Goal: Information Seeking & Learning: Compare options

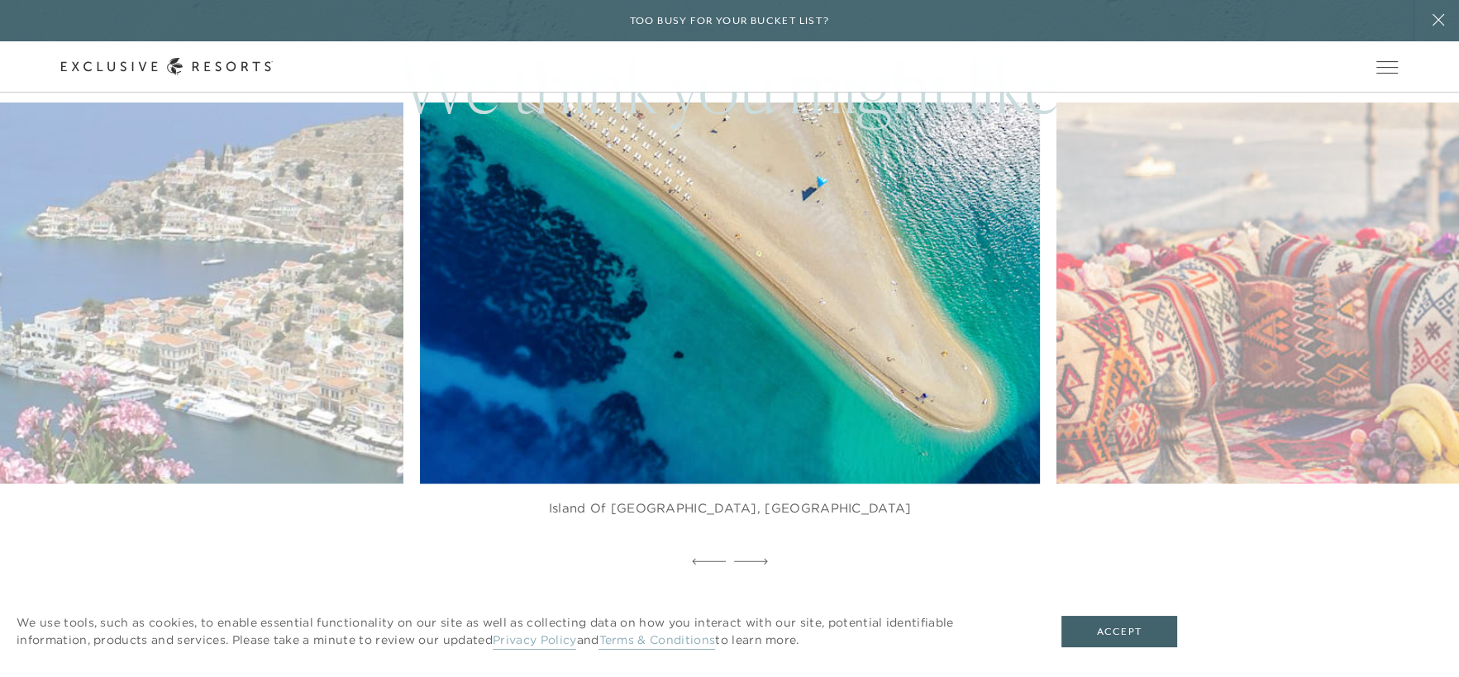
scroll to position [165, 0]
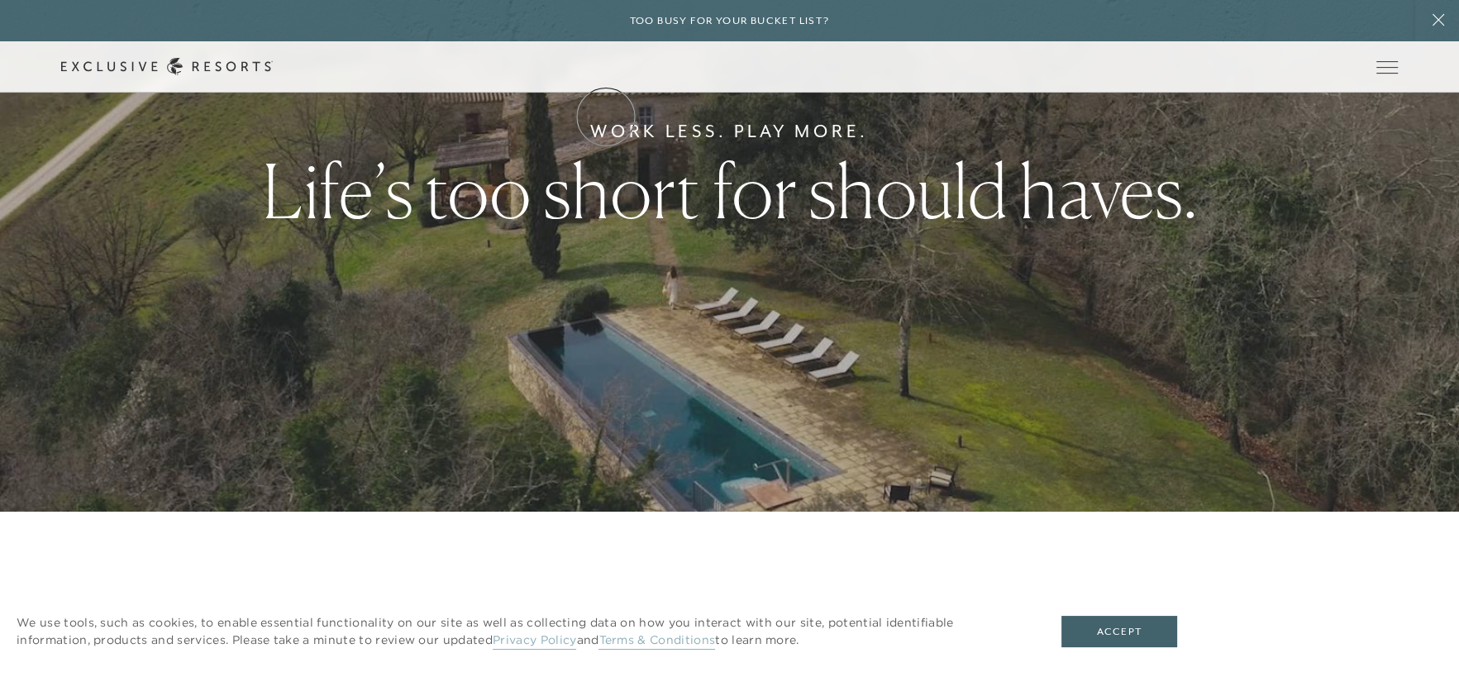
click at [0, 0] on link "The Collection" at bounding box center [0, 0] width 0 height 0
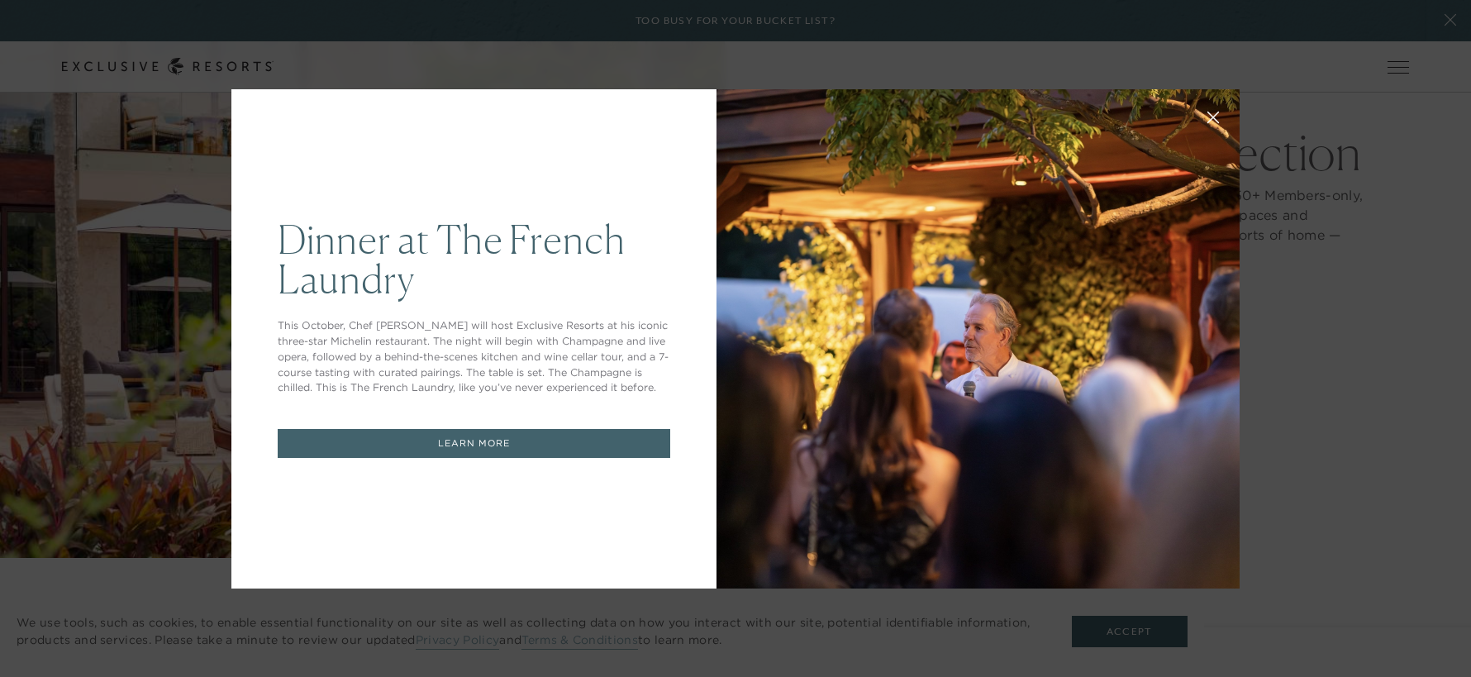
click at [1366, 117] on div "Dinner at The [GEOGRAPHIC_DATA] This October, Chef [PERSON_NAME] will host Excl…" at bounding box center [735, 338] width 1471 height 677
click at [1108, 632] on div "Dinner at The [GEOGRAPHIC_DATA] This October, Chef [PERSON_NAME] will host Excl…" at bounding box center [735, 338] width 1471 height 677
click at [1109, 632] on div "Dinner at The [GEOGRAPHIC_DATA] This October, Chef [PERSON_NAME] will host Excl…" at bounding box center [735, 338] width 1471 height 677
click at [694, 97] on div "Dinner at The [GEOGRAPHIC_DATA] This October, Chef [PERSON_NAME] will host Excl…" at bounding box center [473, 338] width 485 height 499
click at [1435, 250] on div "Dinner at The [GEOGRAPHIC_DATA] This October, Chef [PERSON_NAME] will host Excl…" at bounding box center [735, 338] width 1471 height 677
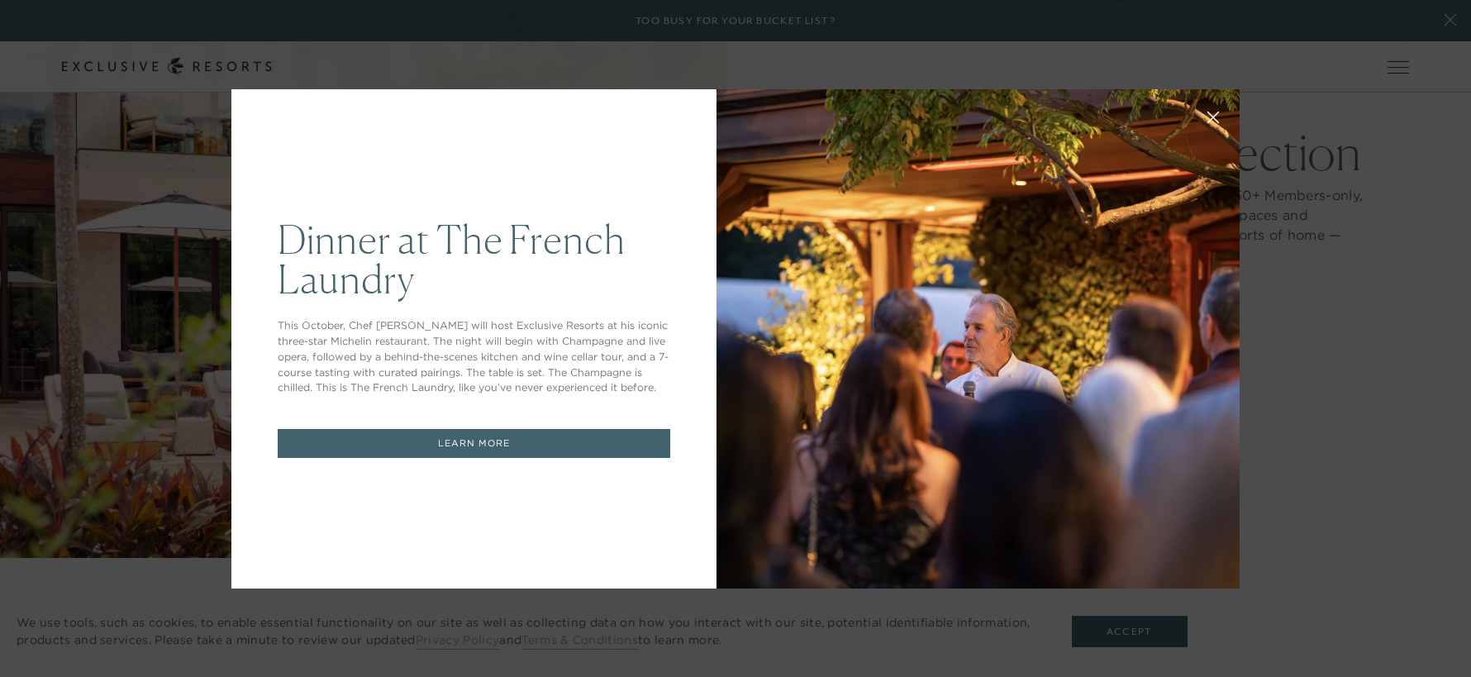
click at [139, 272] on div "Dinner at The [GEOGRAPHIC_DATA] This October, Chef [PERSON_NAME] will host Excl…" at bounding box center [735, 338] width 1471 height 677
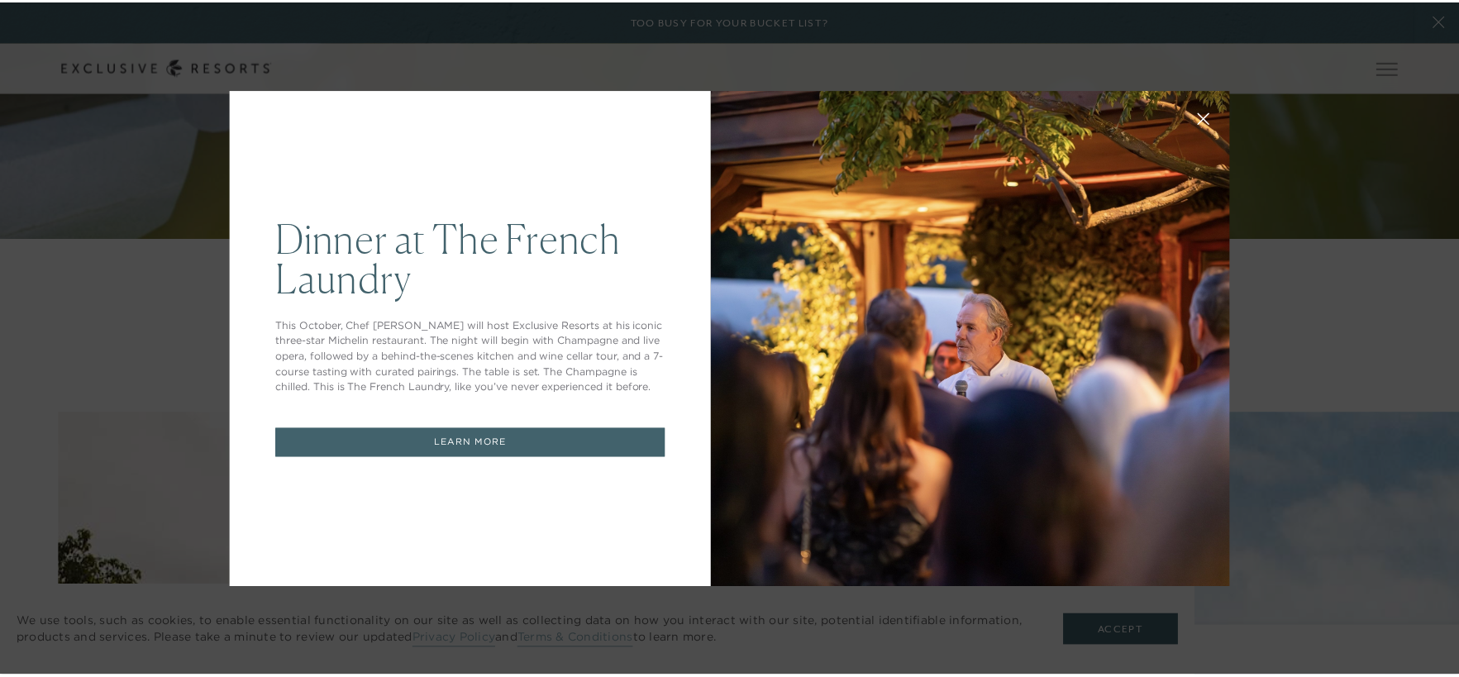
scroll to position [165, 0]
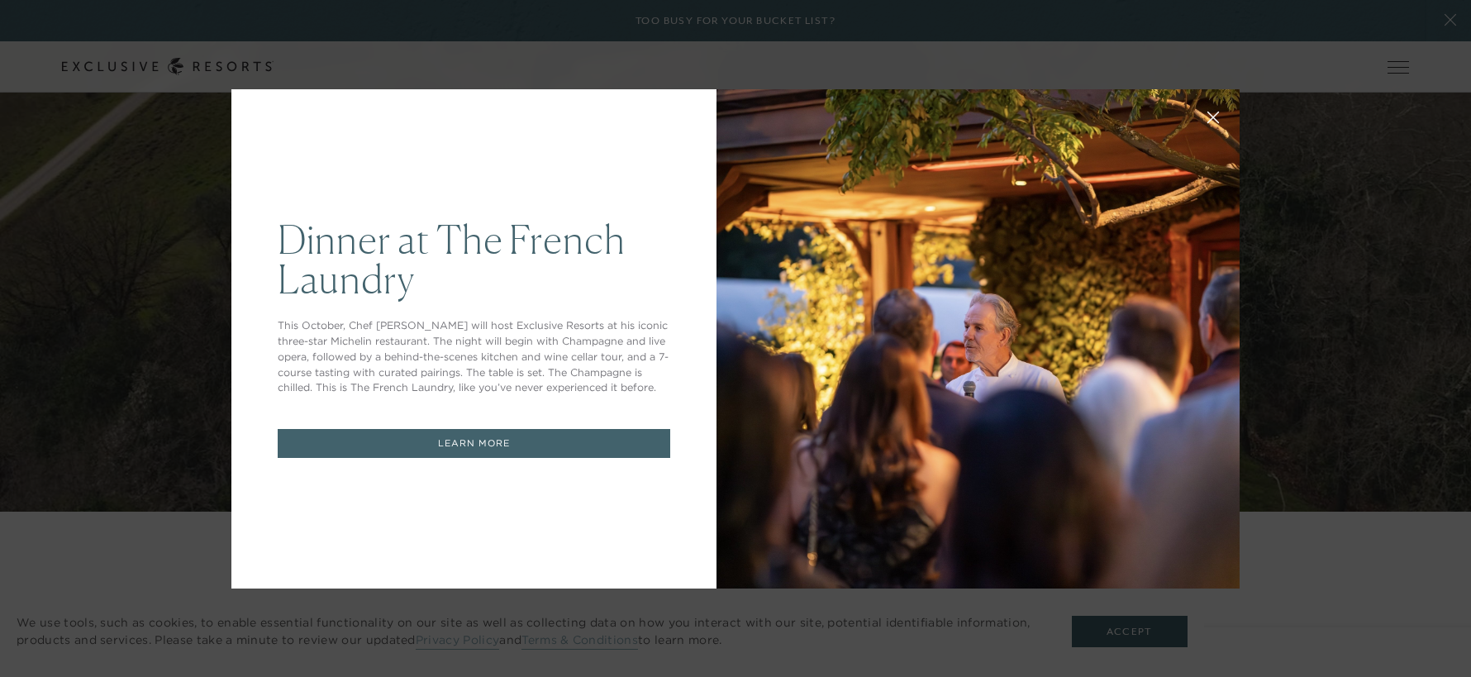
click at [536, 437] on link "LEARN MORE" at bounding box center [474, 443] width 393 height 29
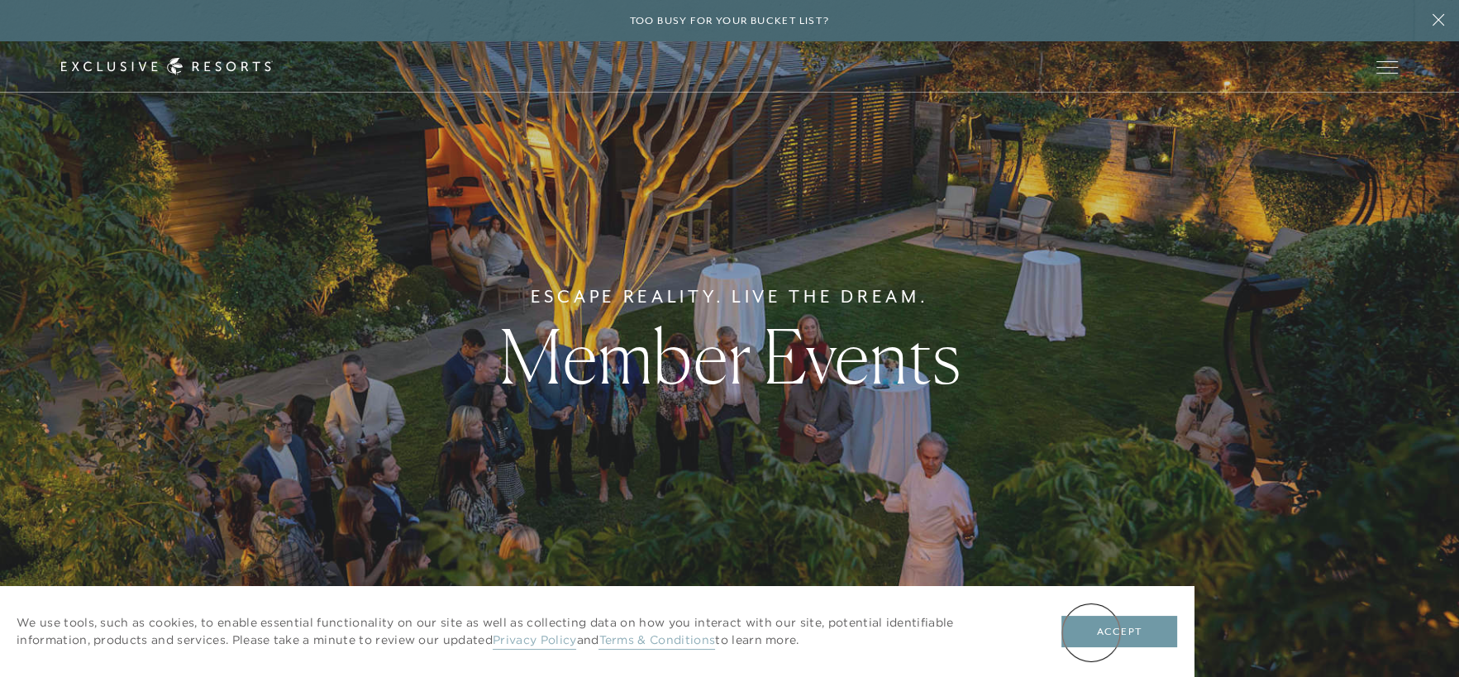
click at [1091, 631] on button "Accept" at bounding box center [1119, 631] width 116 height 31
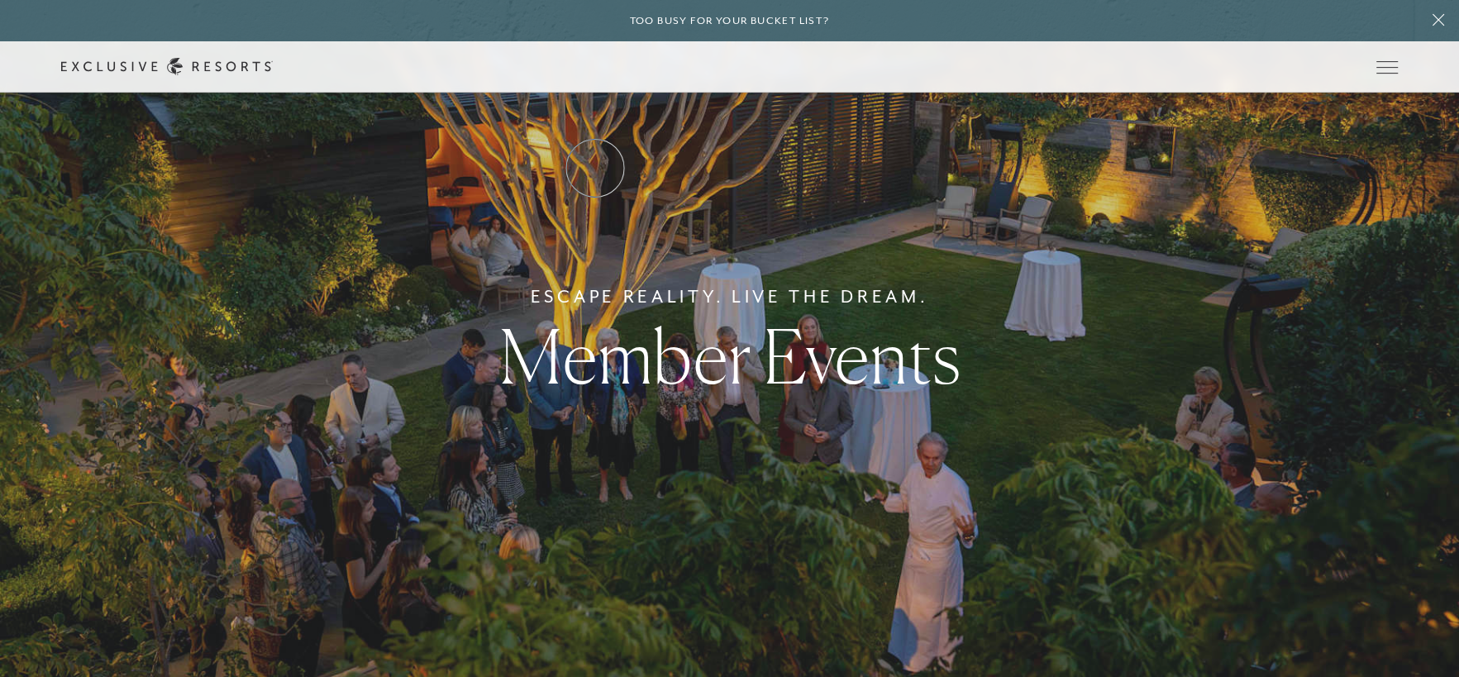
click at [0, 0] on link "Residence Collection" at bounding box center [0, 0] width 0 height 0
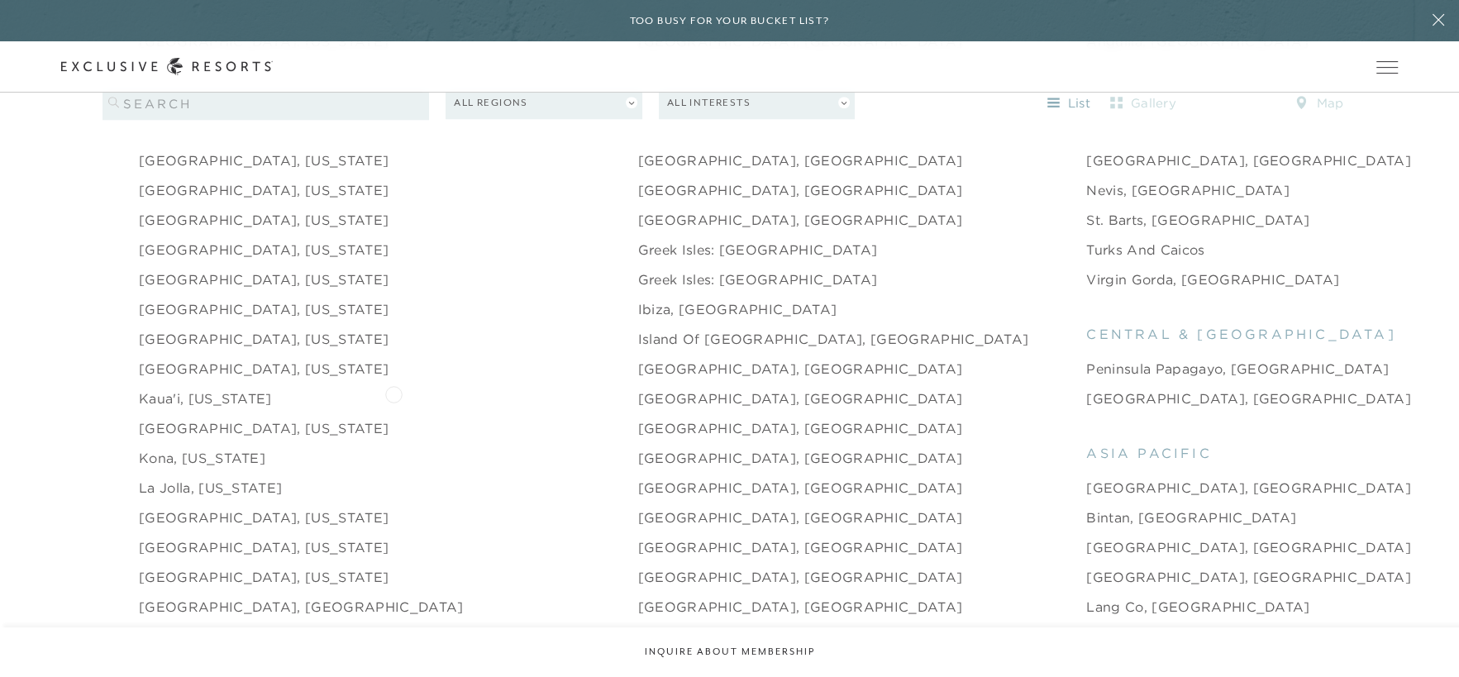
scroll to position [1736, 0]
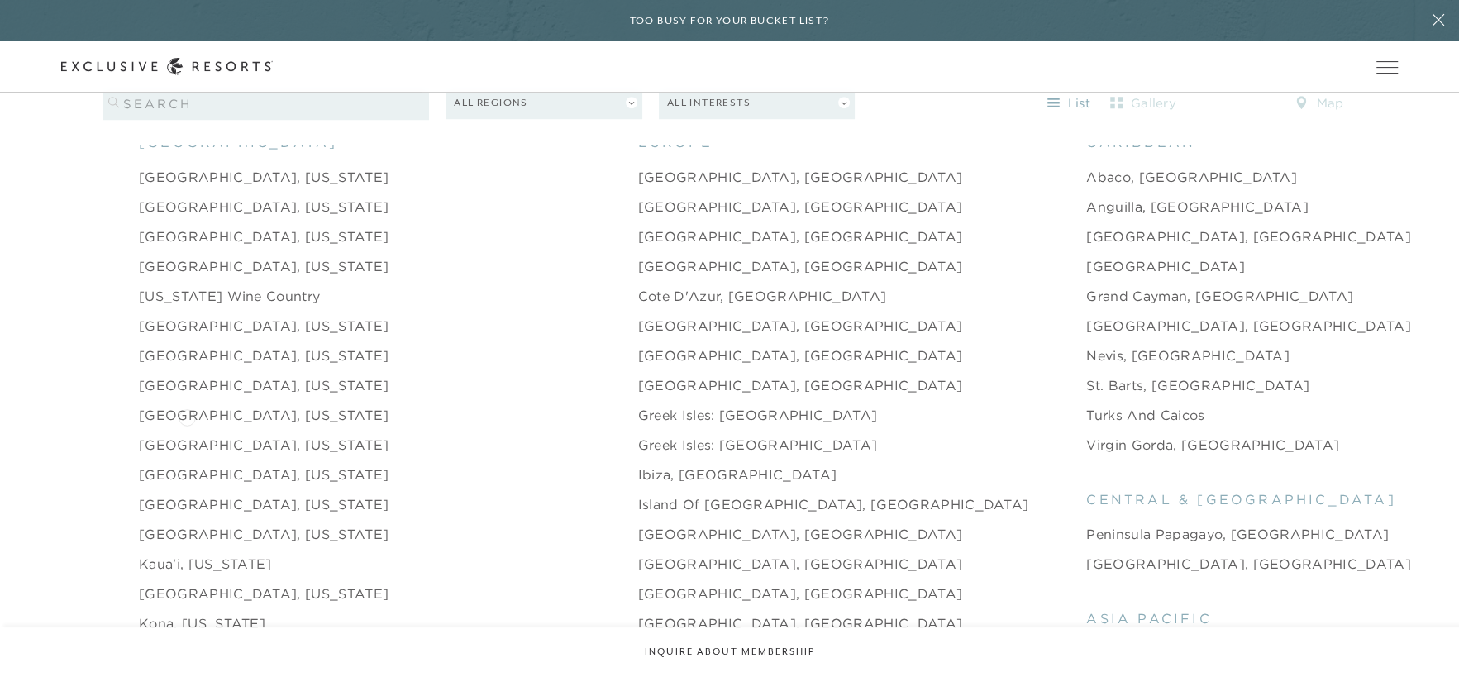
click at [188, 435] on link "Emerald Coast, Florida" at bounding box center [264, 445] width 250 height 20
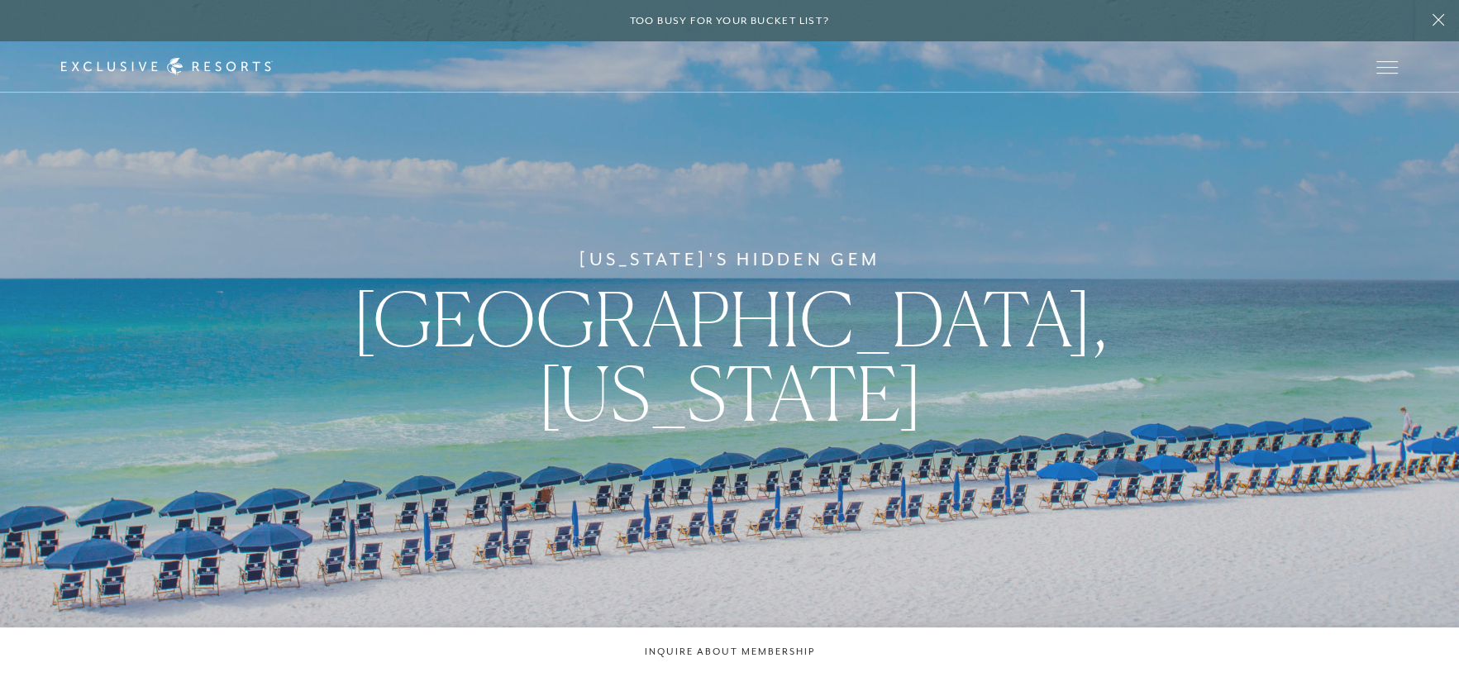
click at [1422, 315] on div "Florida's Hidden Gem Emerald Coast, Florida" at bounding box center [729, 338] width 1459 height 677
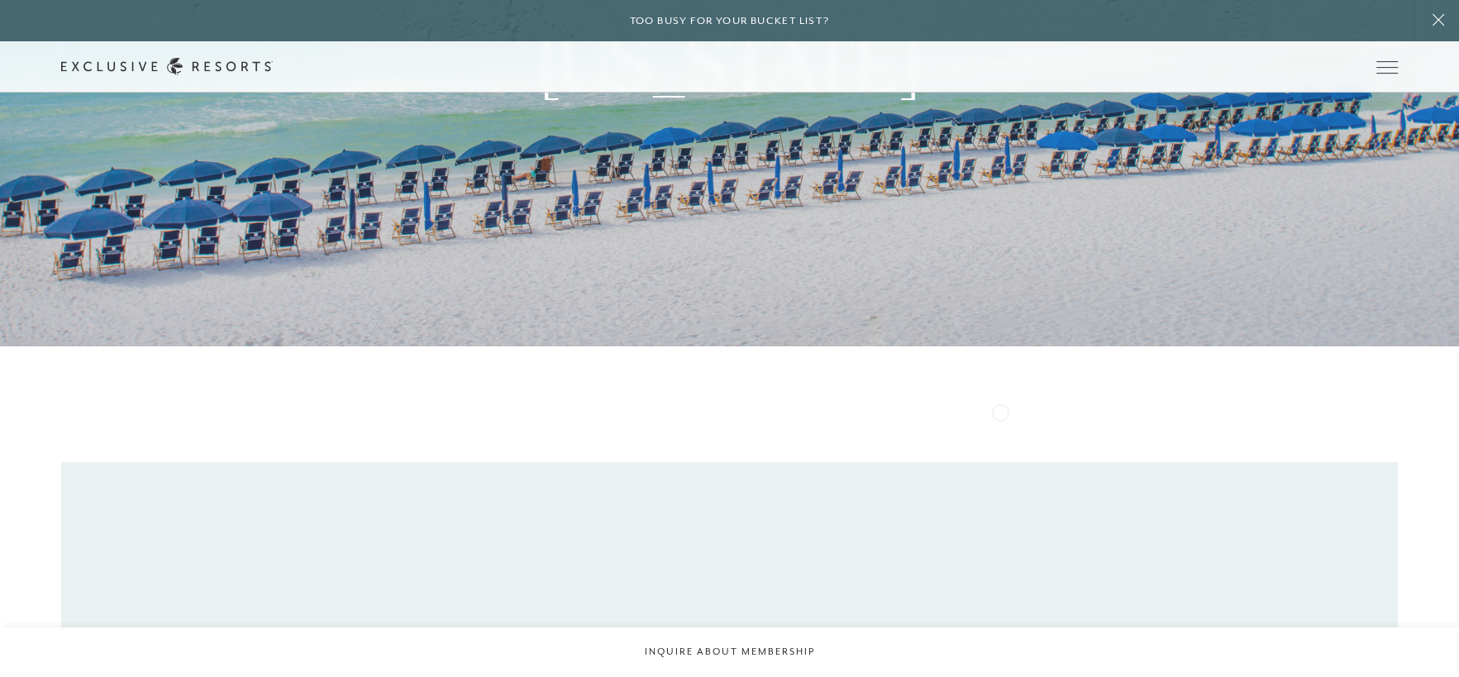
scroll to position [413, 0]
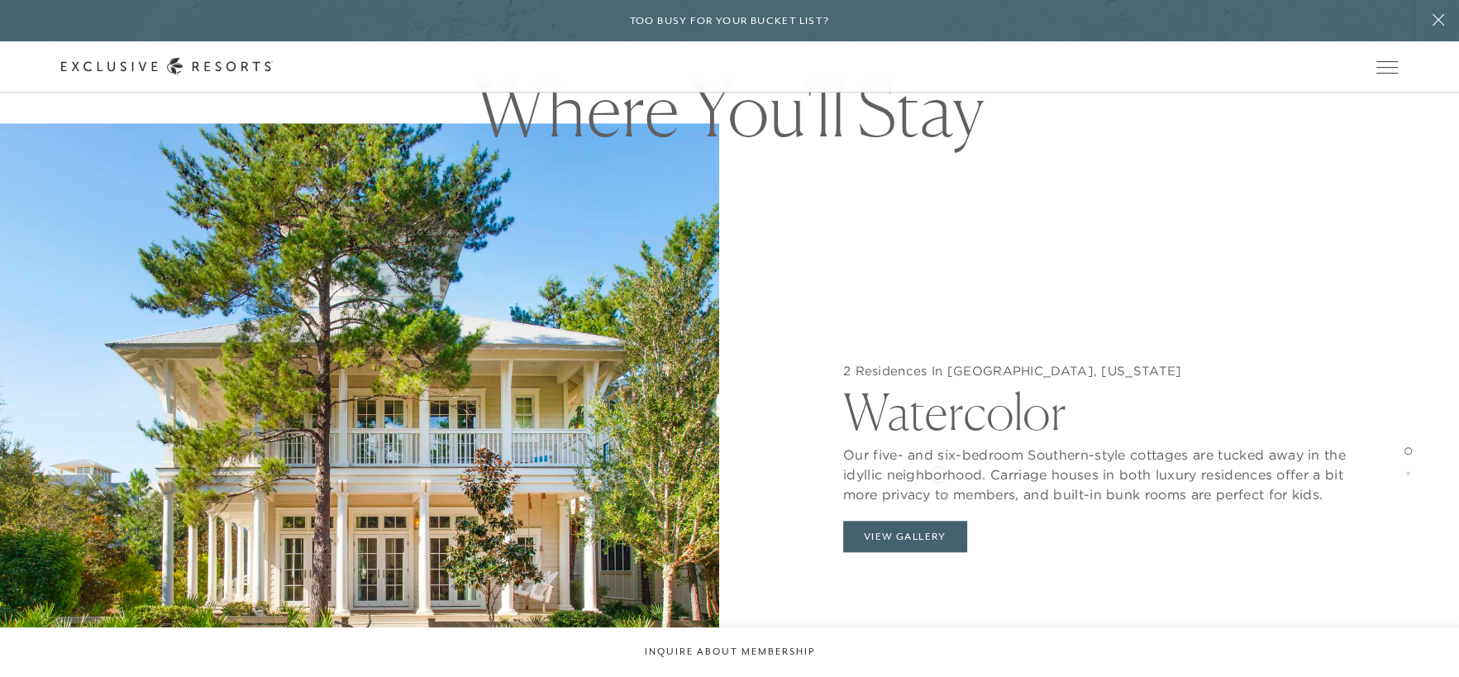
scroll to position [1653, 0]
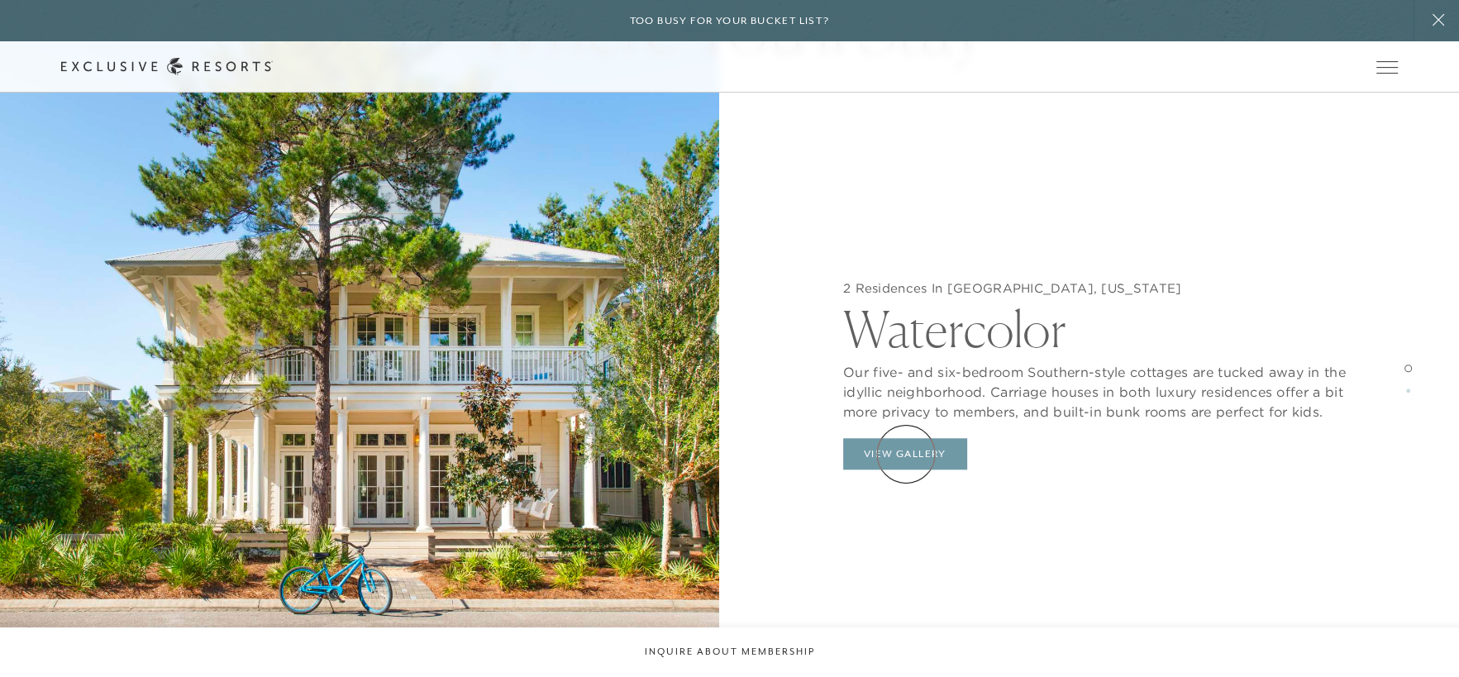
click at [906, 454] on button "View Gallery" at bounding box center [905, 453] width 124 height 31
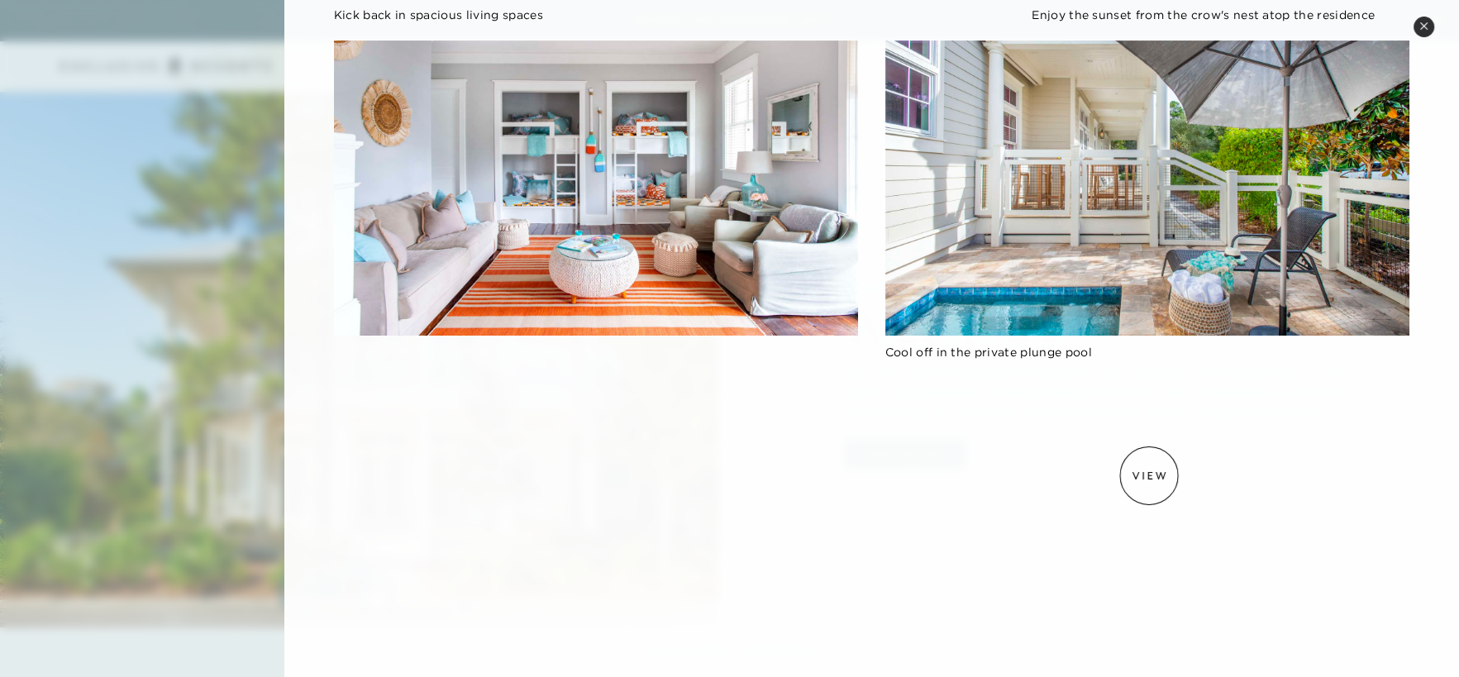
scroll to position [0, 0]
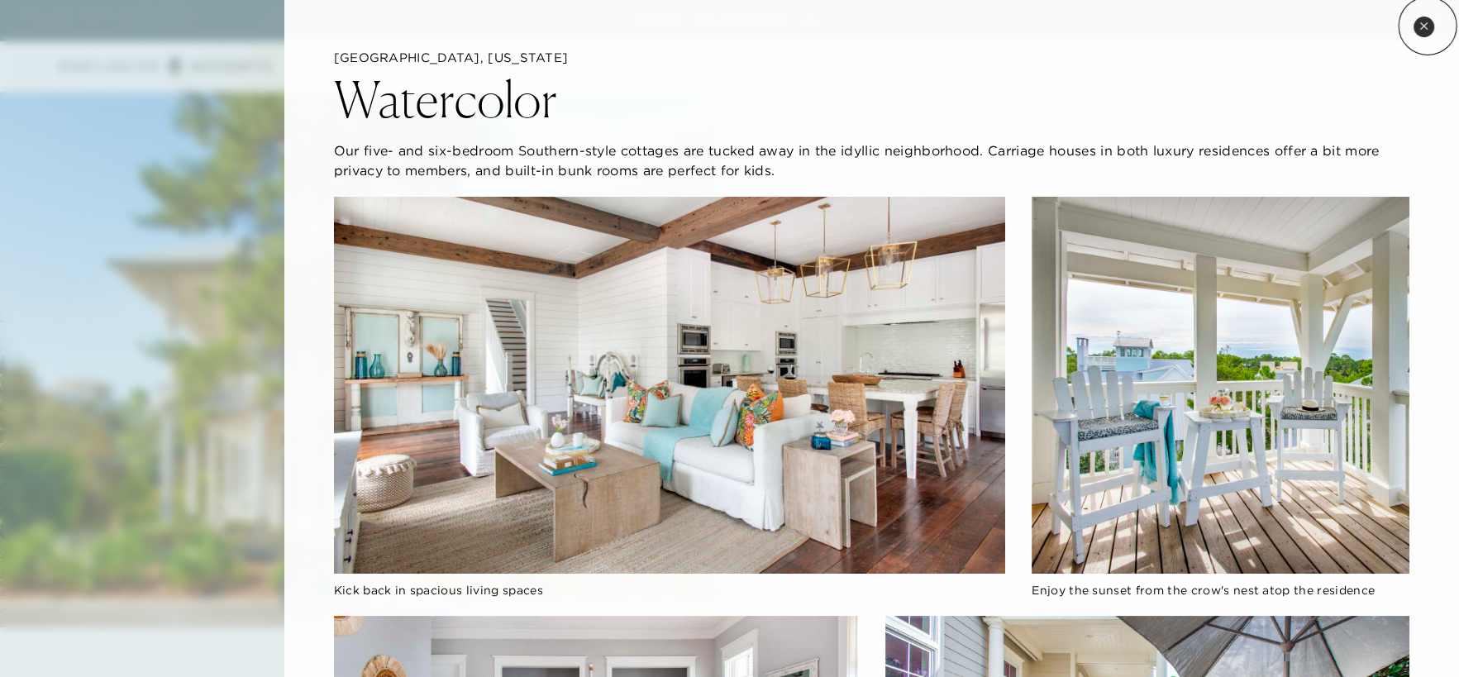
click at [1428, 26] on icon at bounding box center [1423, 25] width 9 height 9
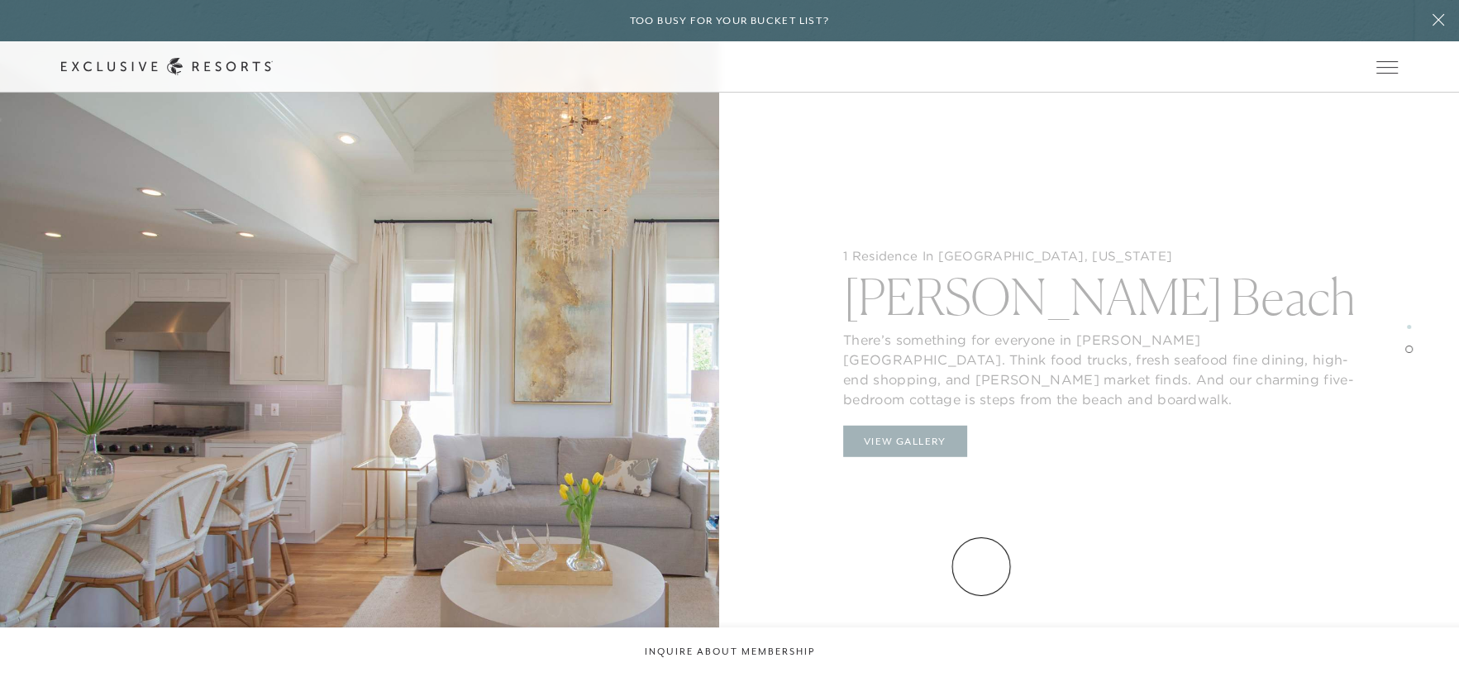
scroll to position [2232, 0]
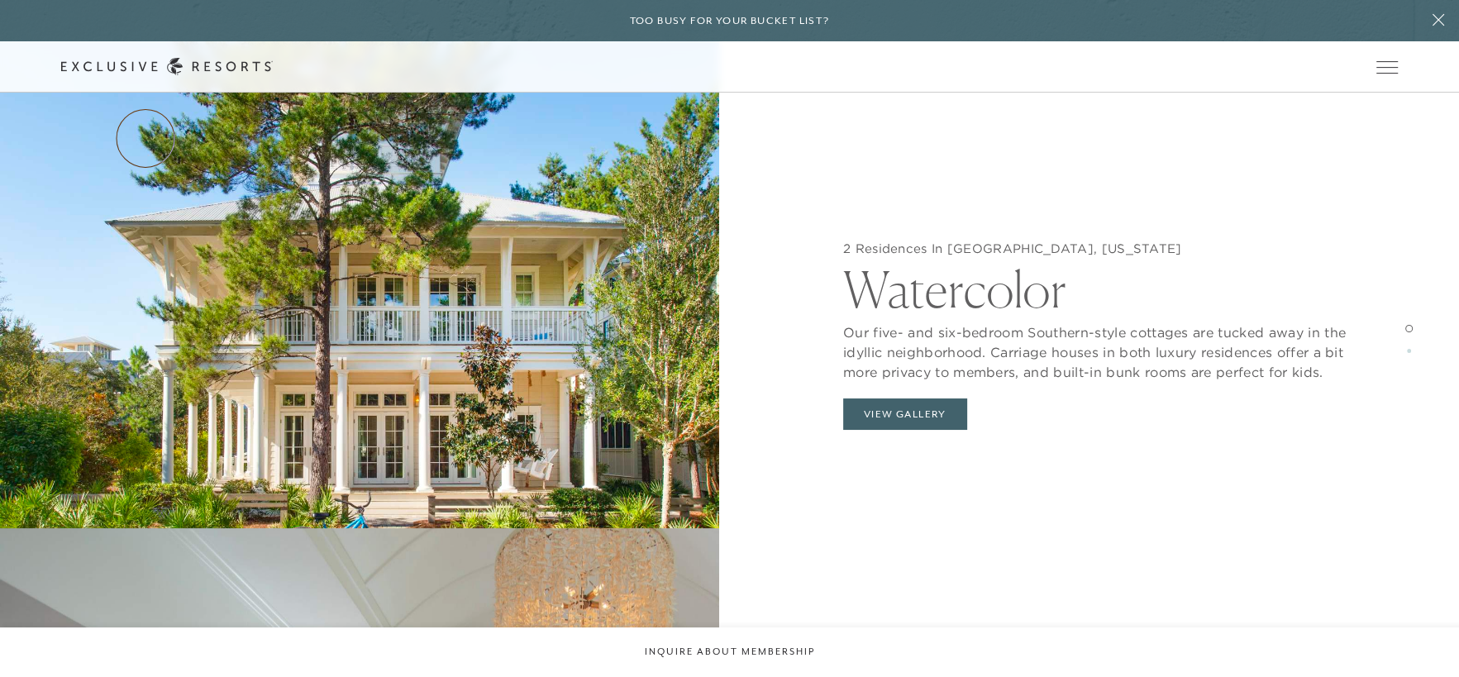
scroll to position [1736, 0]
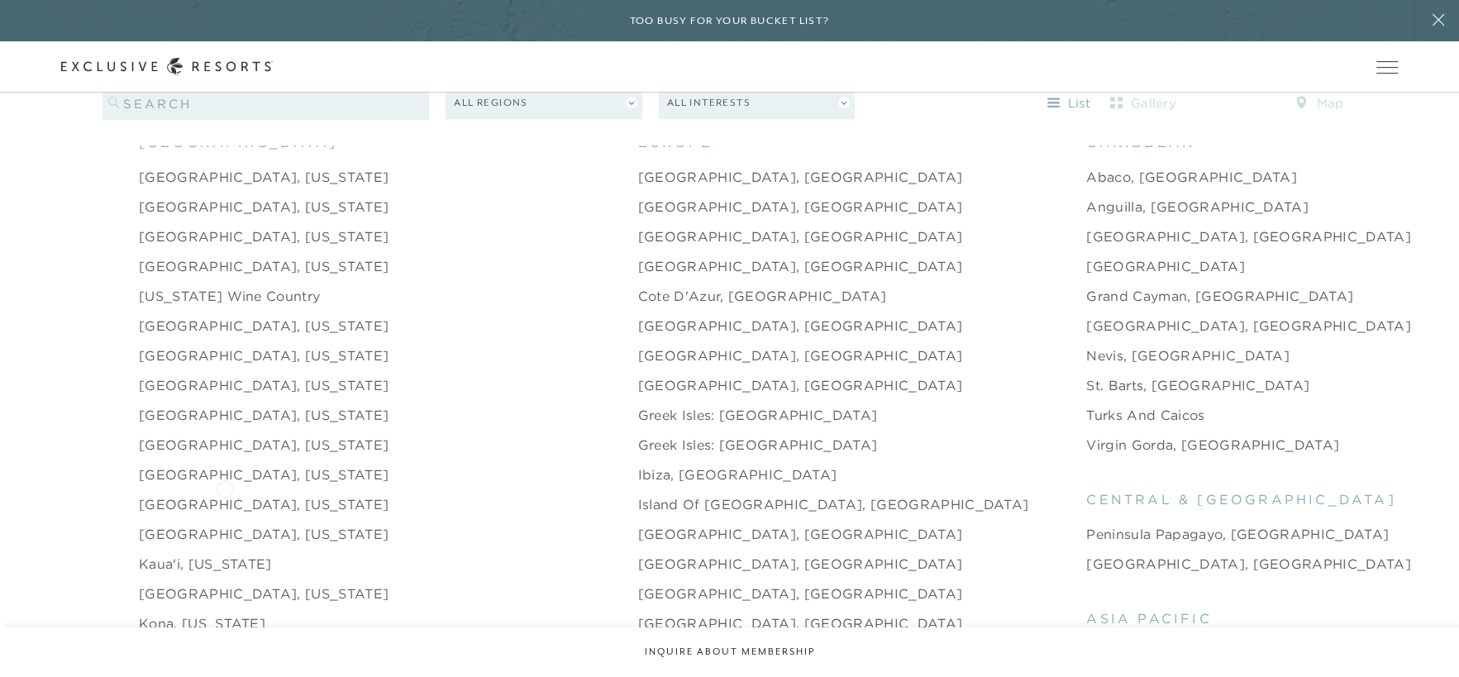
click at [225, 494] on link "Islamorada, Florida" at bounding box center [264, 504] width 250 height 20
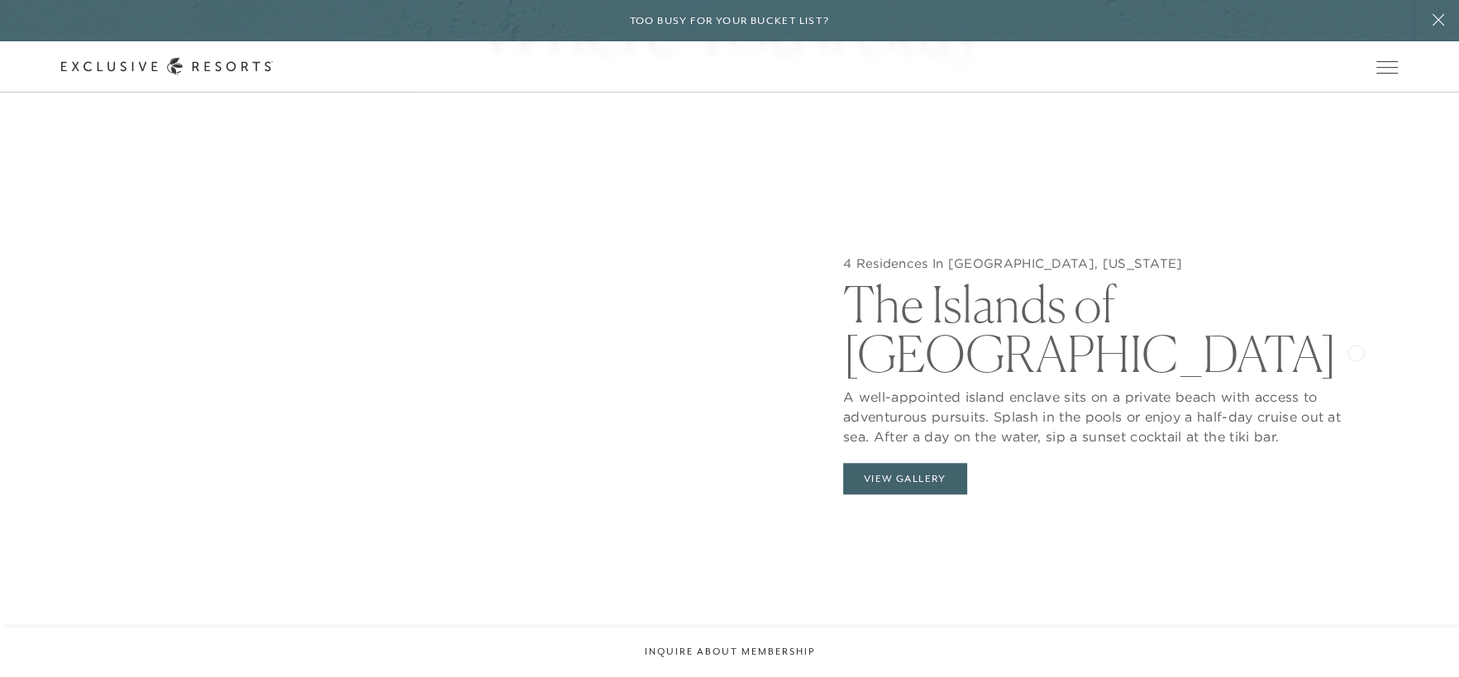
scroll to position [1736, 0]
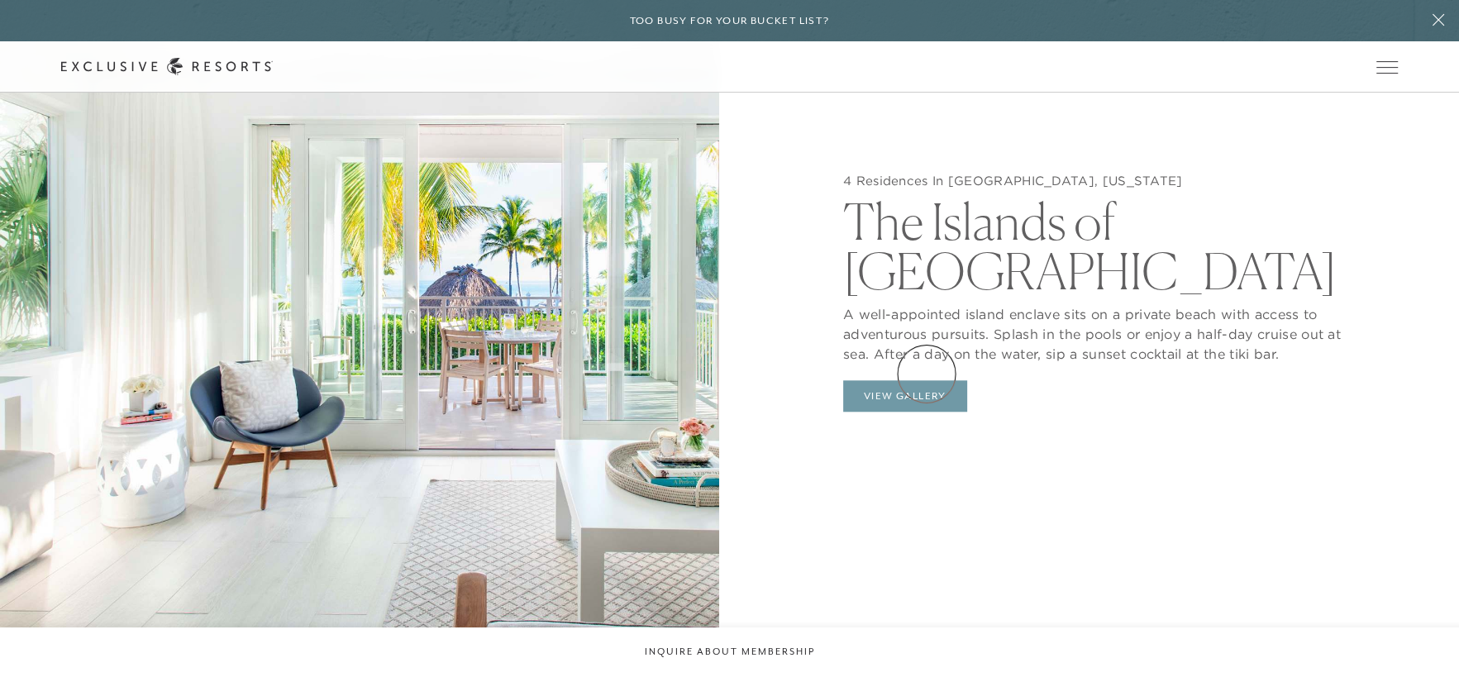
click at [927, 380] on button "View Gallery" at bounding box center [905, 395] width 124 height 31
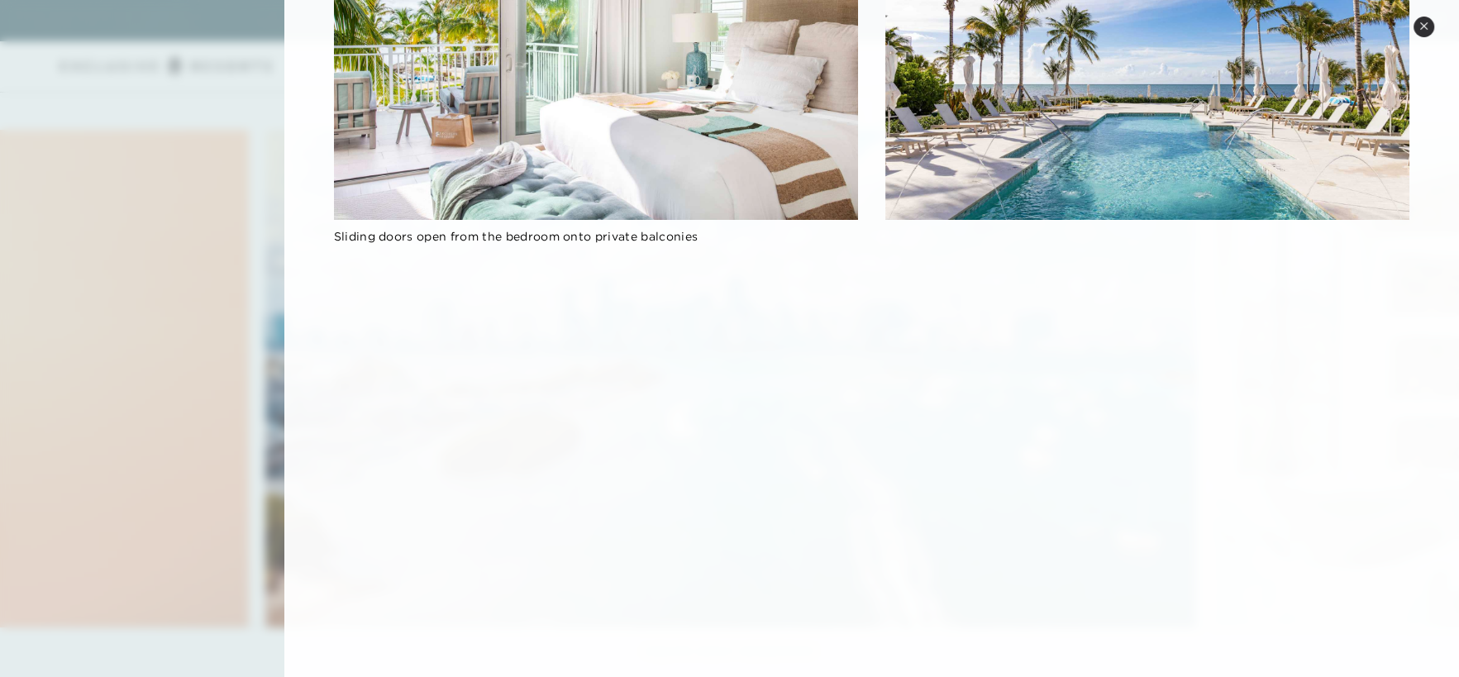
scroll to position [278, 0]
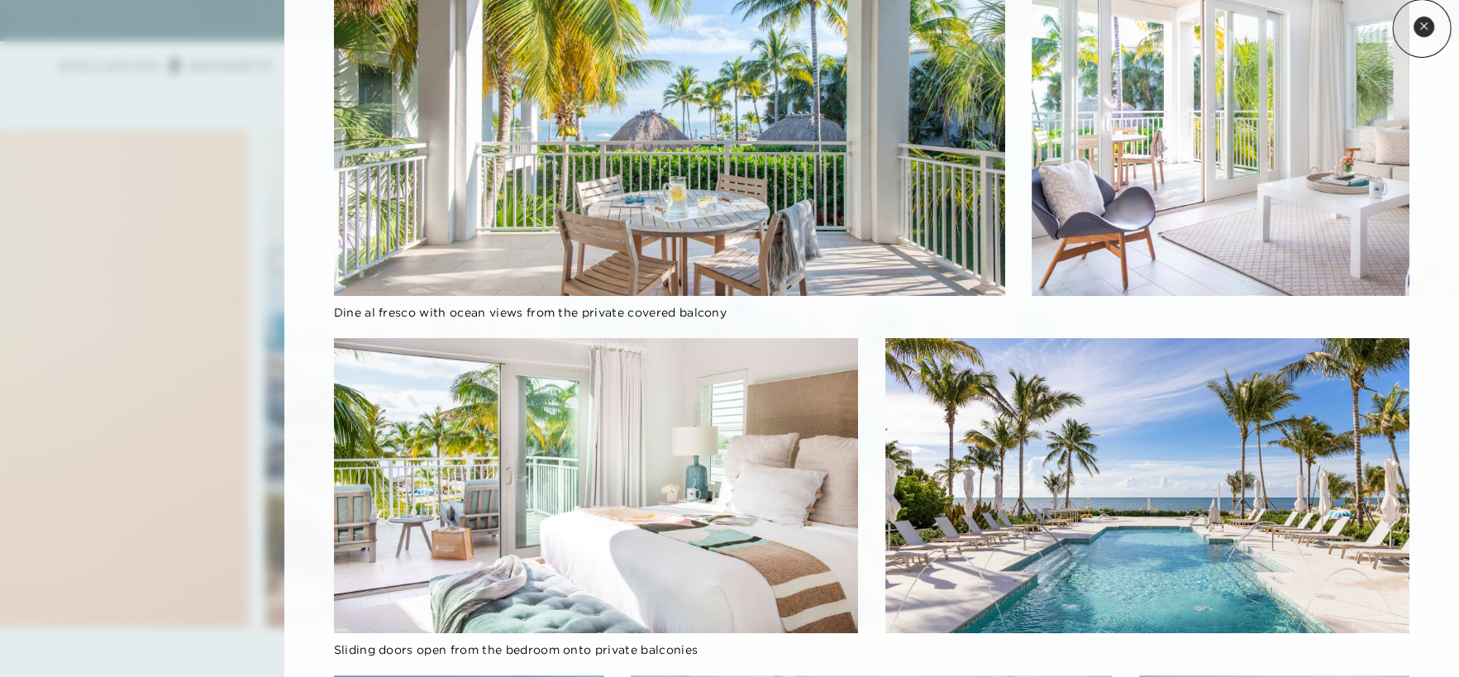
click at [1423, 27] on icon at bounding box center [1423, 25] width 9 height 9
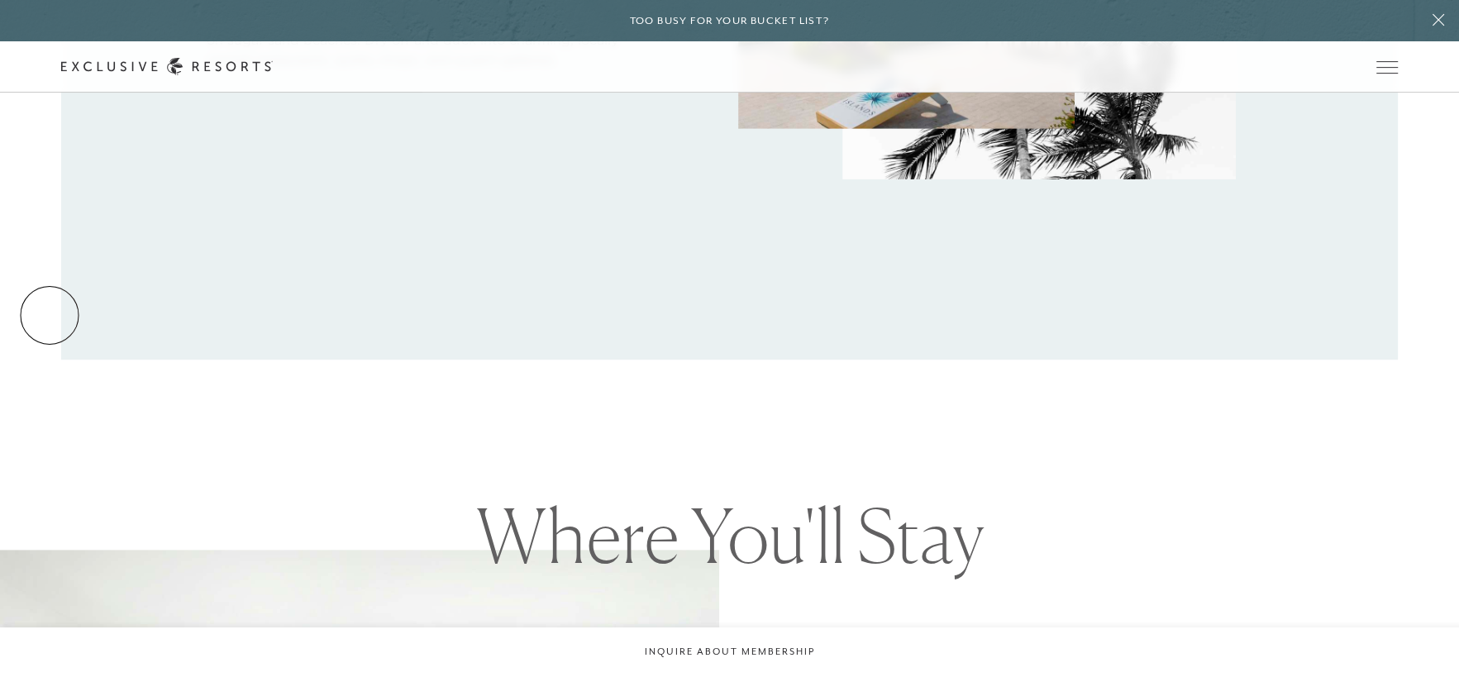
scroll to position [813, 0]
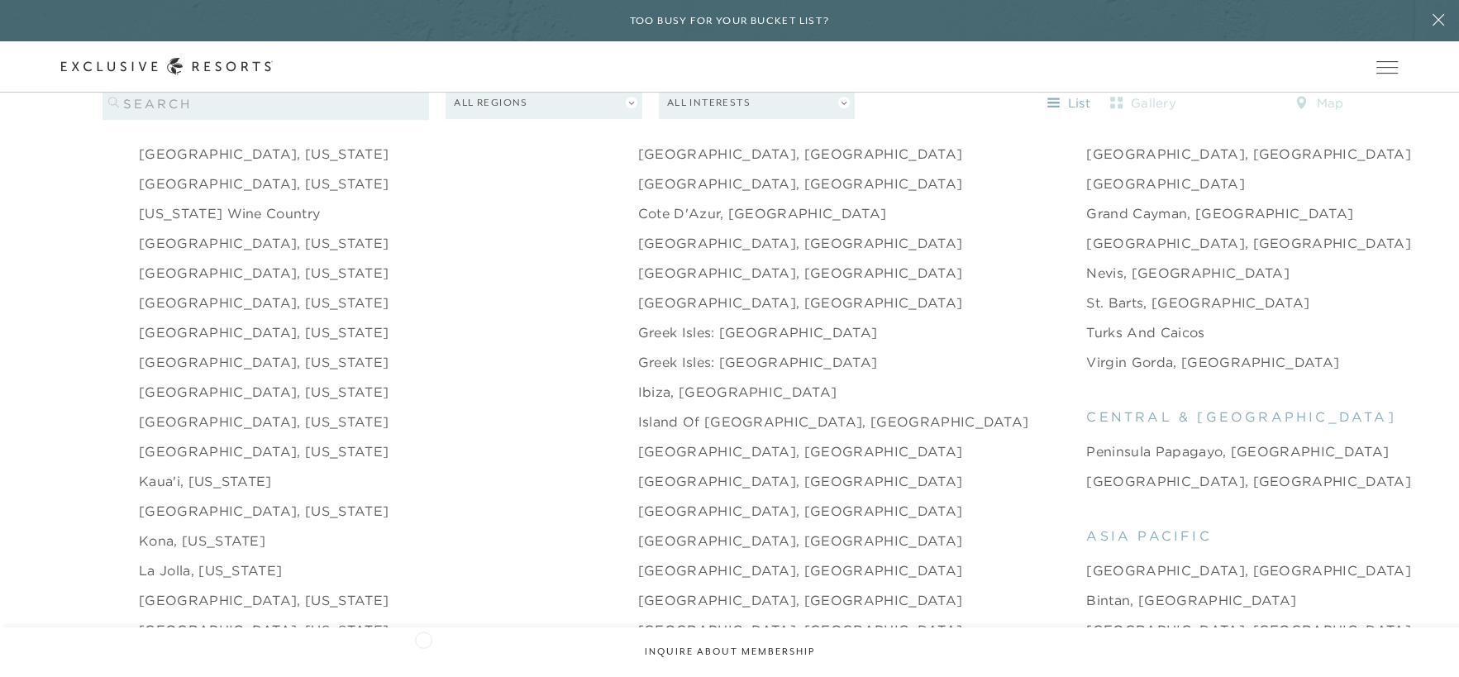
scroll to position [1736, 0]
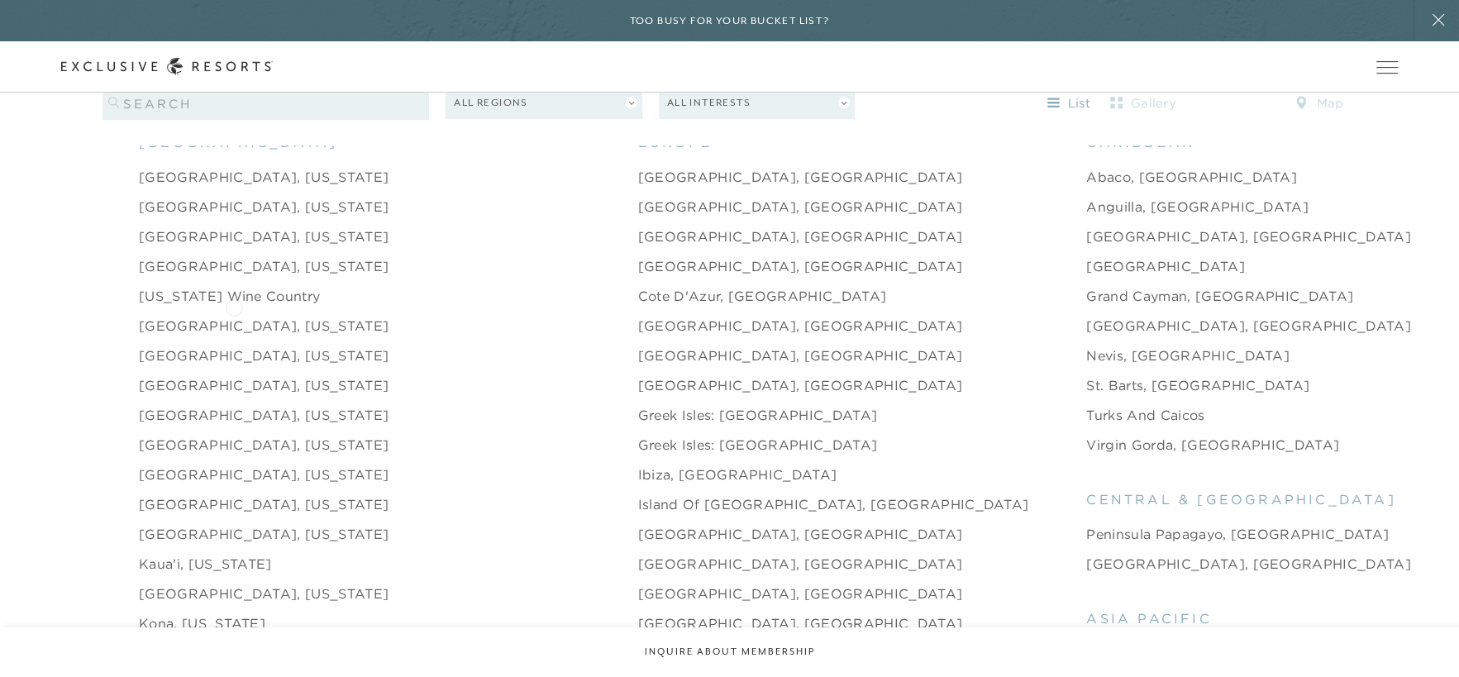
click at [234, 316] on link "Charleston, South Carolina" at bounding box center [264, 326] width 250 height 20
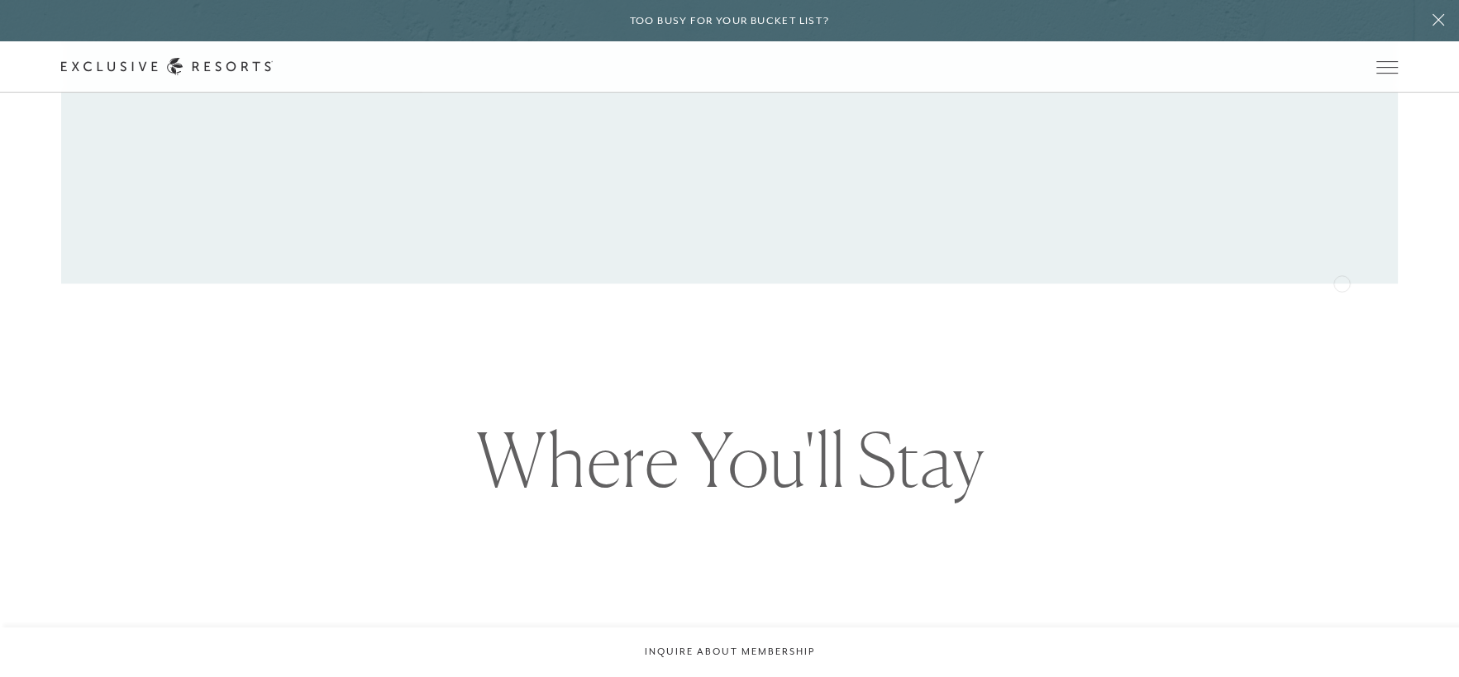
scroll to position [1653, 0]
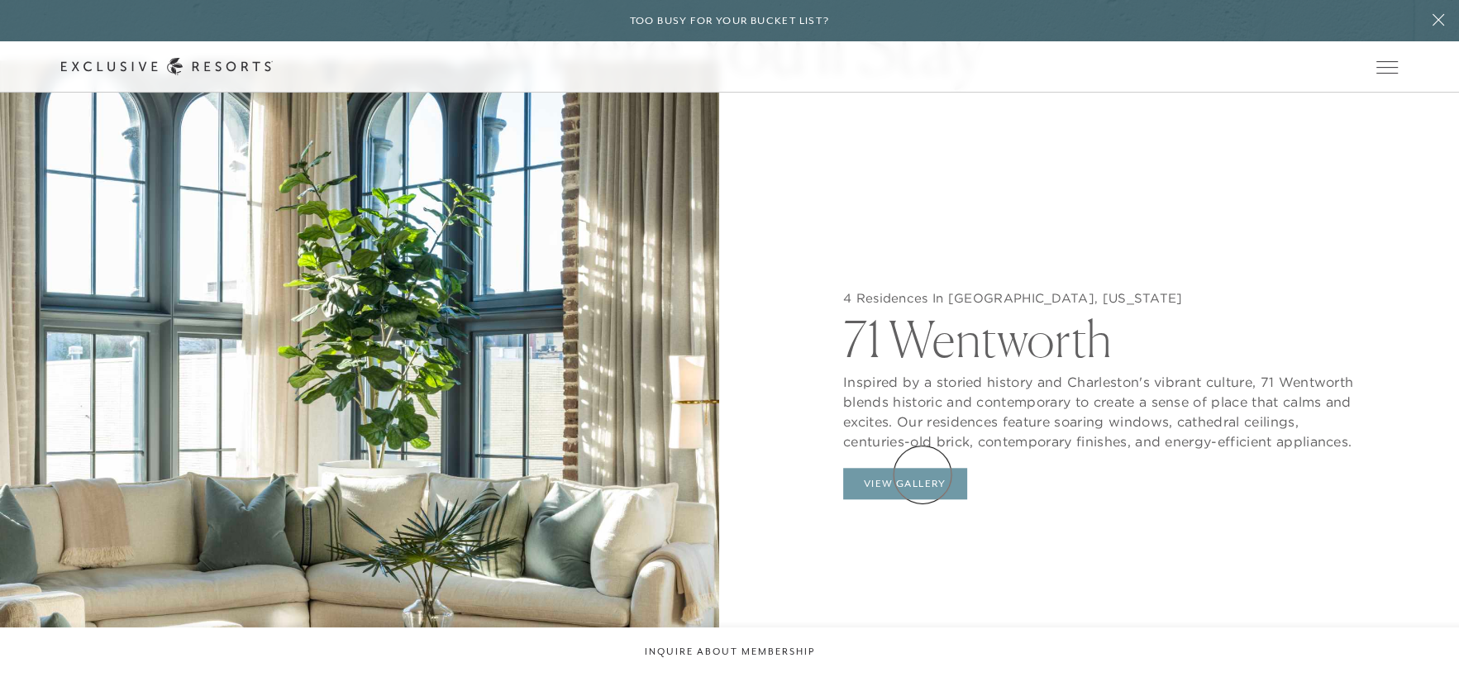
click at [923, 474] on button "View Gallery" at bounding box center [905, 483] width 124 height 31
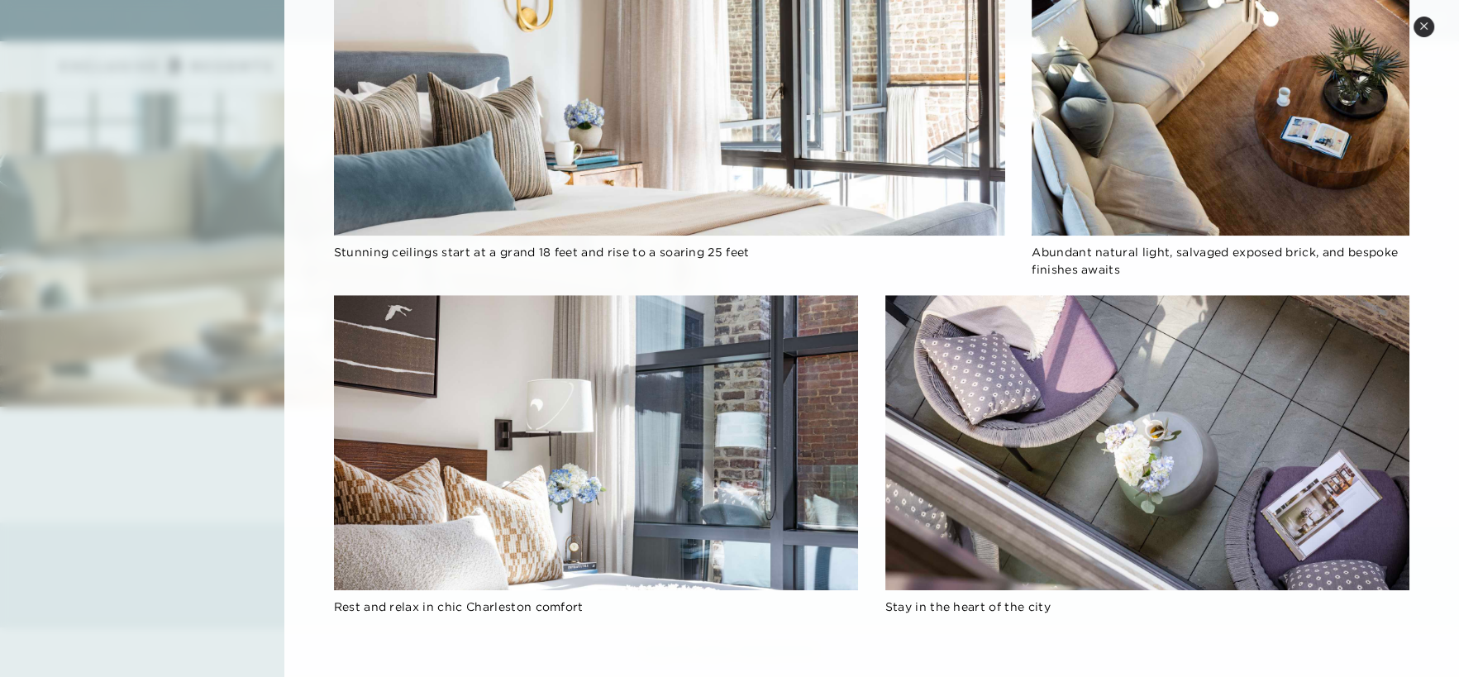
scroll to position [2149, 0]
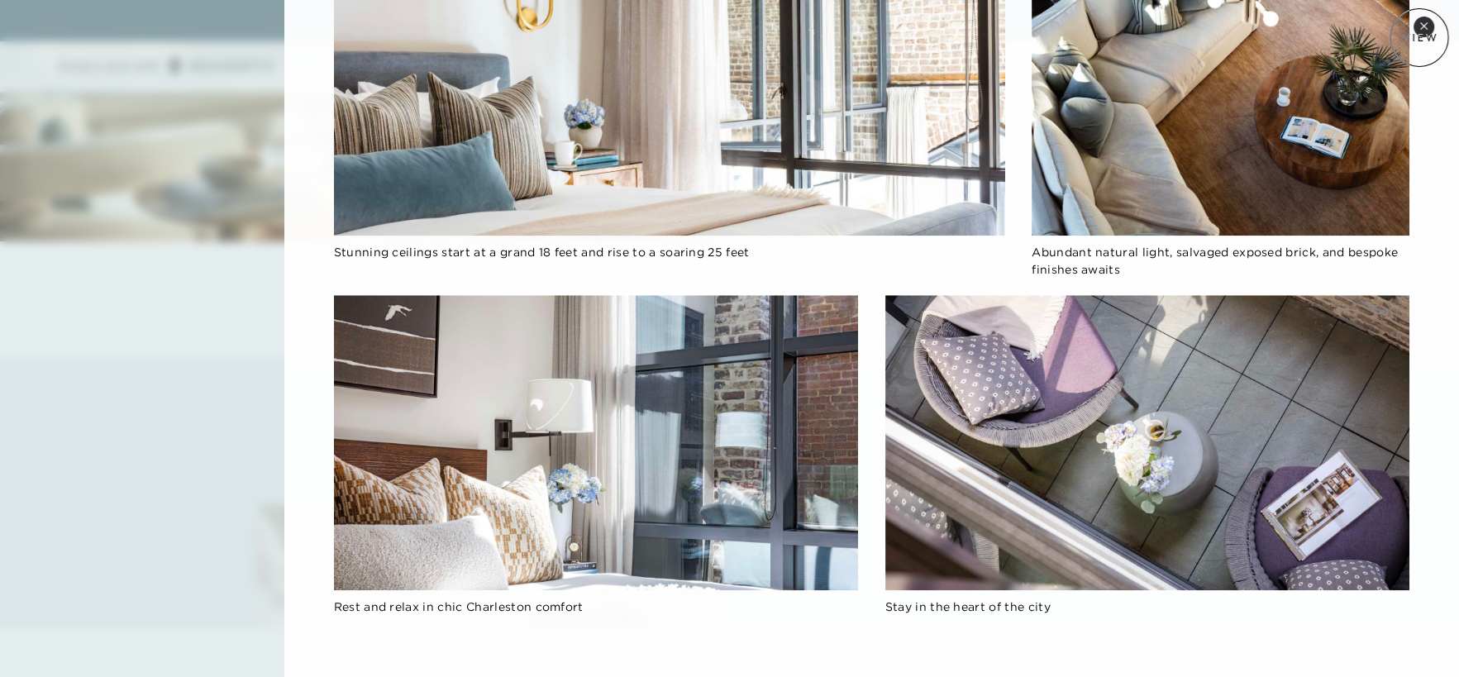
click at [1420, 36] on div "Close quickview Charleston, South Carolina 71 Wentworth Inspired by a storied h…" at bounding box center [871, 338] width 1175 height 677
click at [1424, 28] on icon at bounding box center [1423, 25] width 9 height 9
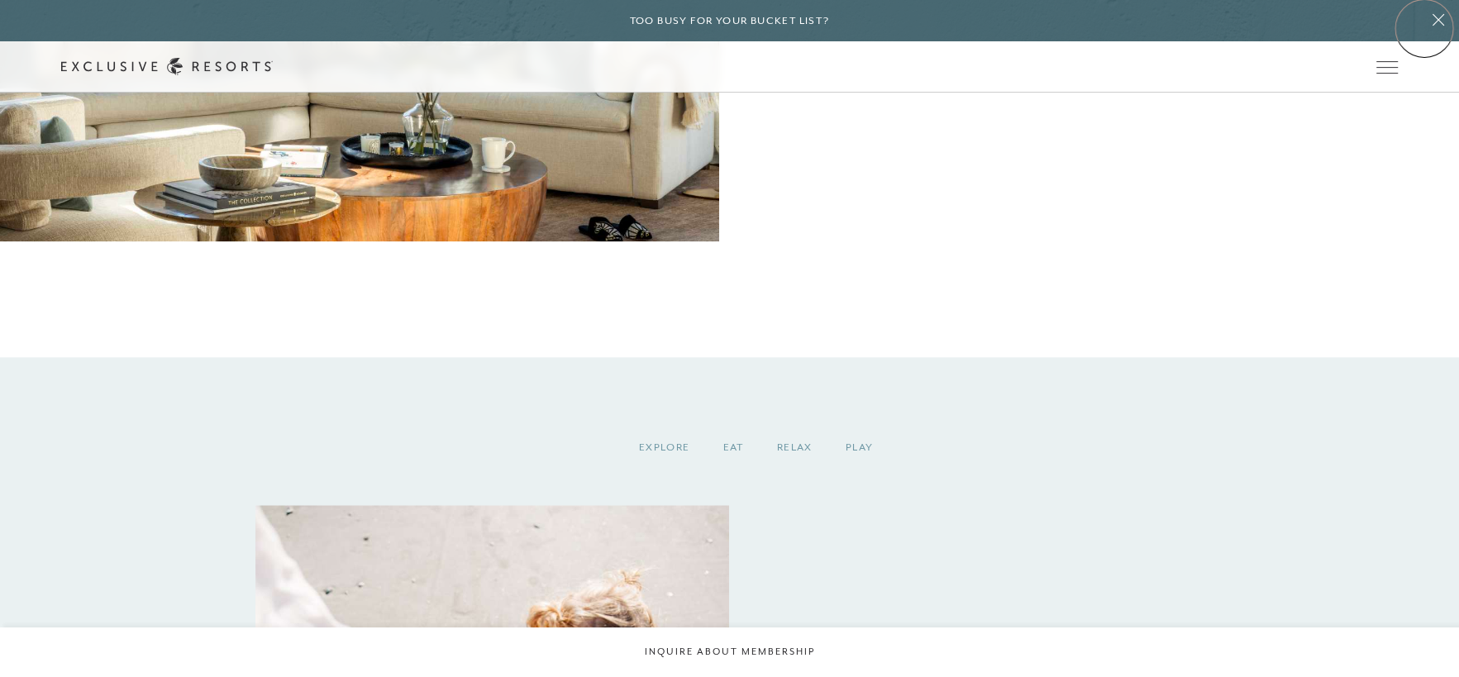
scroll to position [1792, 0]
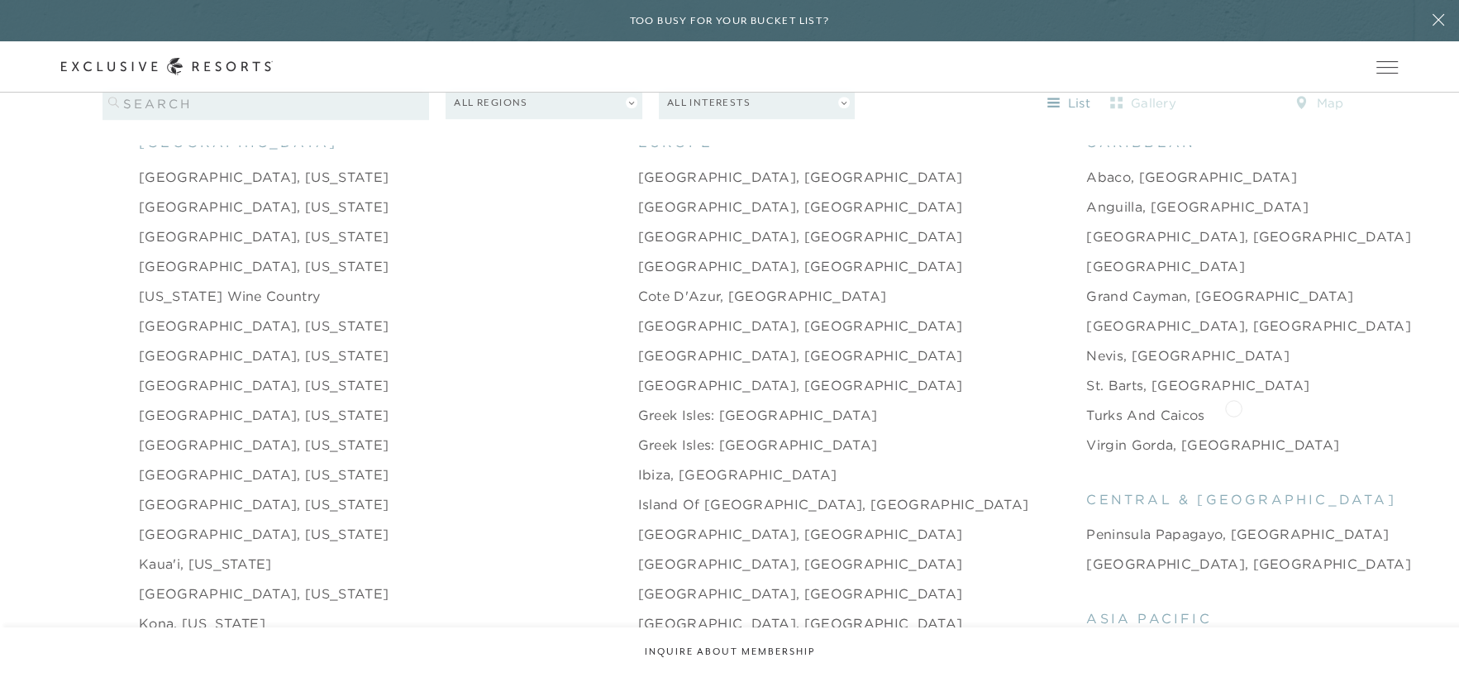
scroll to position [1653, 0]
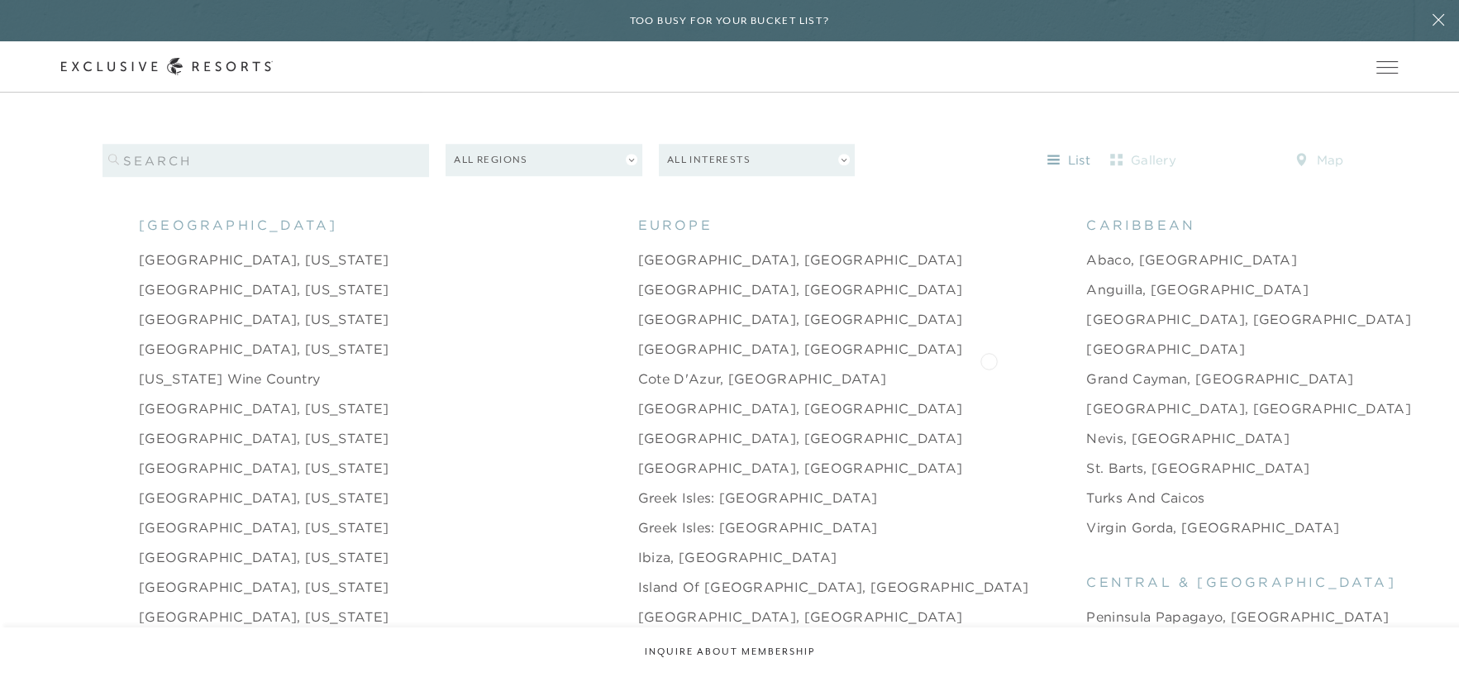
click at [1086, 369] on link "Grand Cayman, [GEOGRAPHIC_DATA]" at bounding box center [1219, 379] width 267 height 20
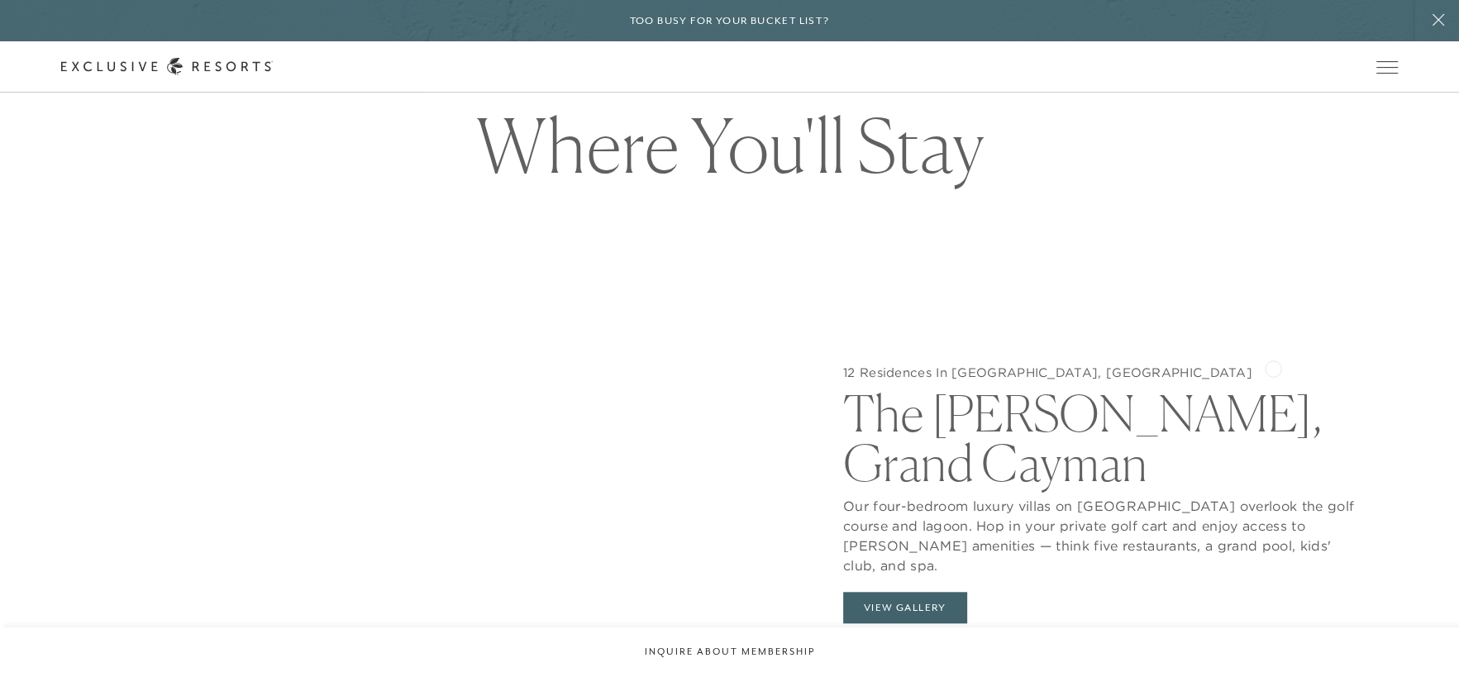
scroll to position [1736, 0]
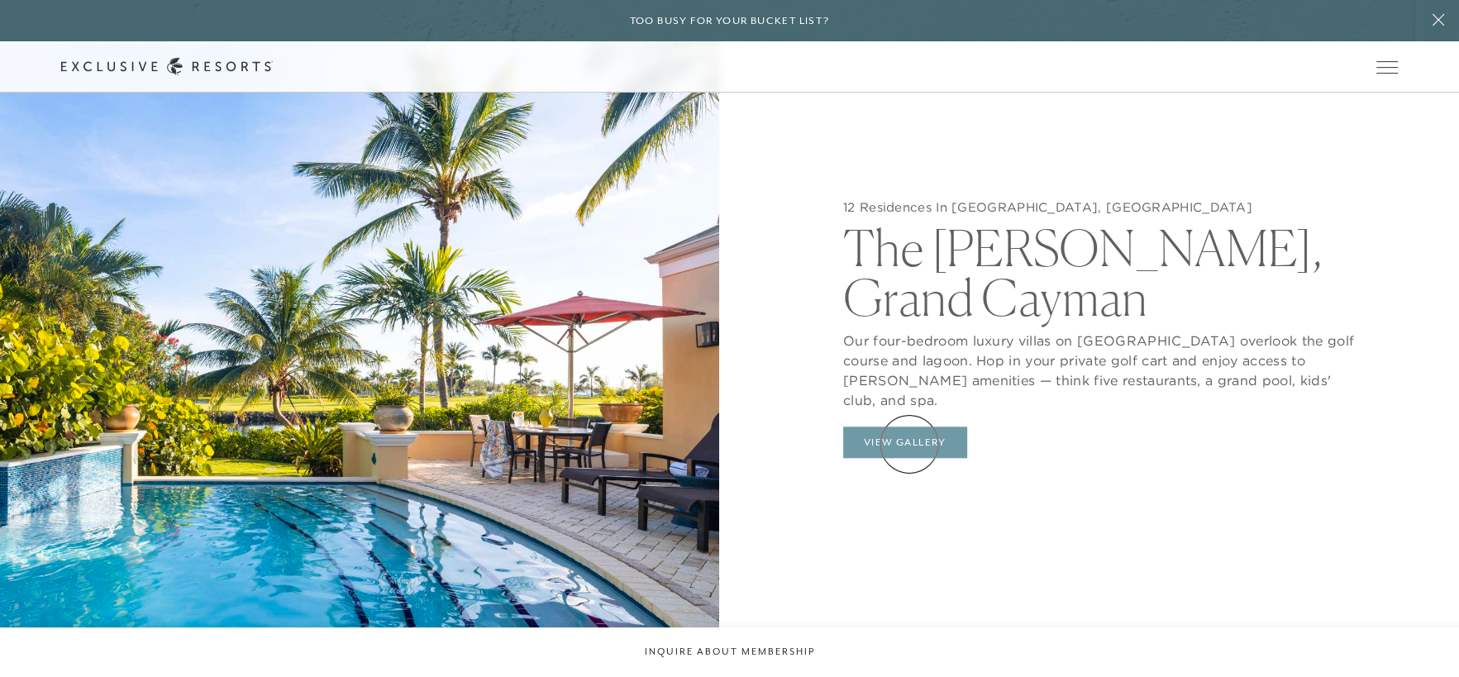
click at [909, 444] on button "View Gallery" at bounding box center [905, 442] width 124 height 31
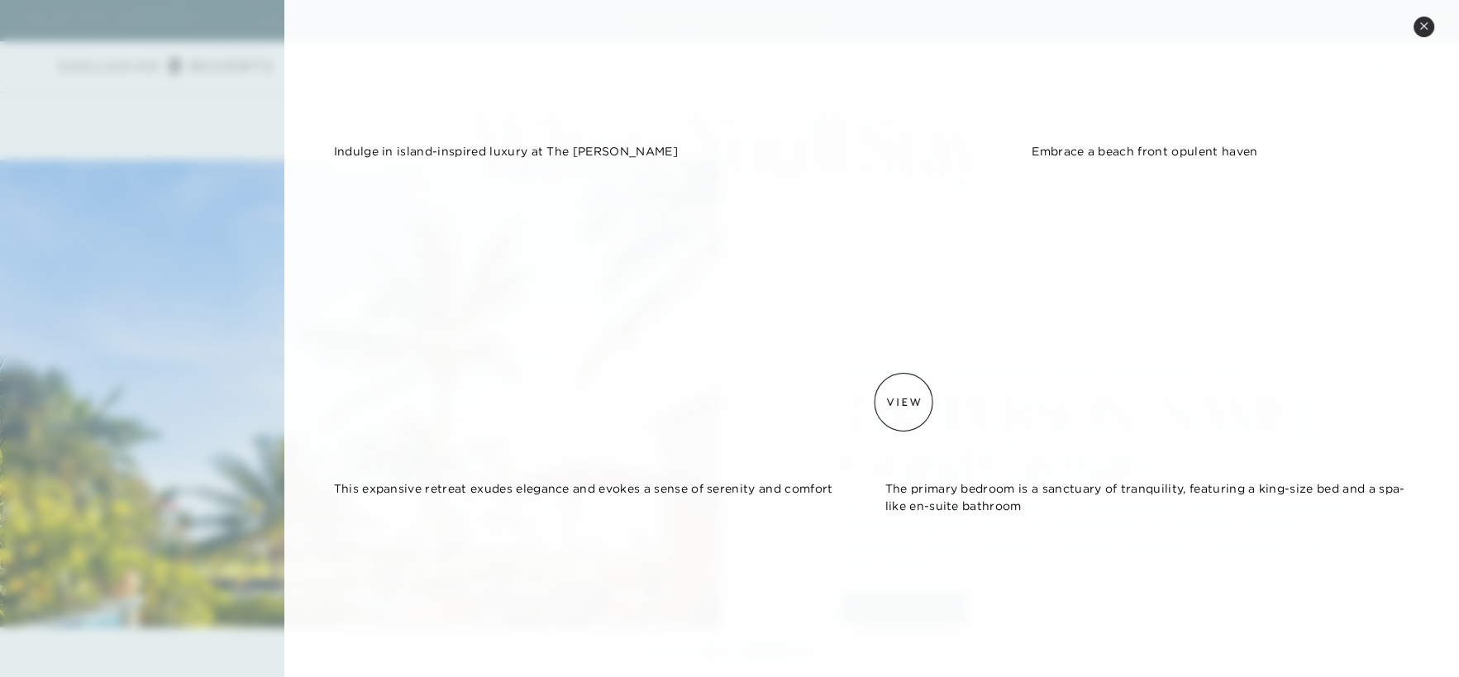
scroll to position [0, 0]
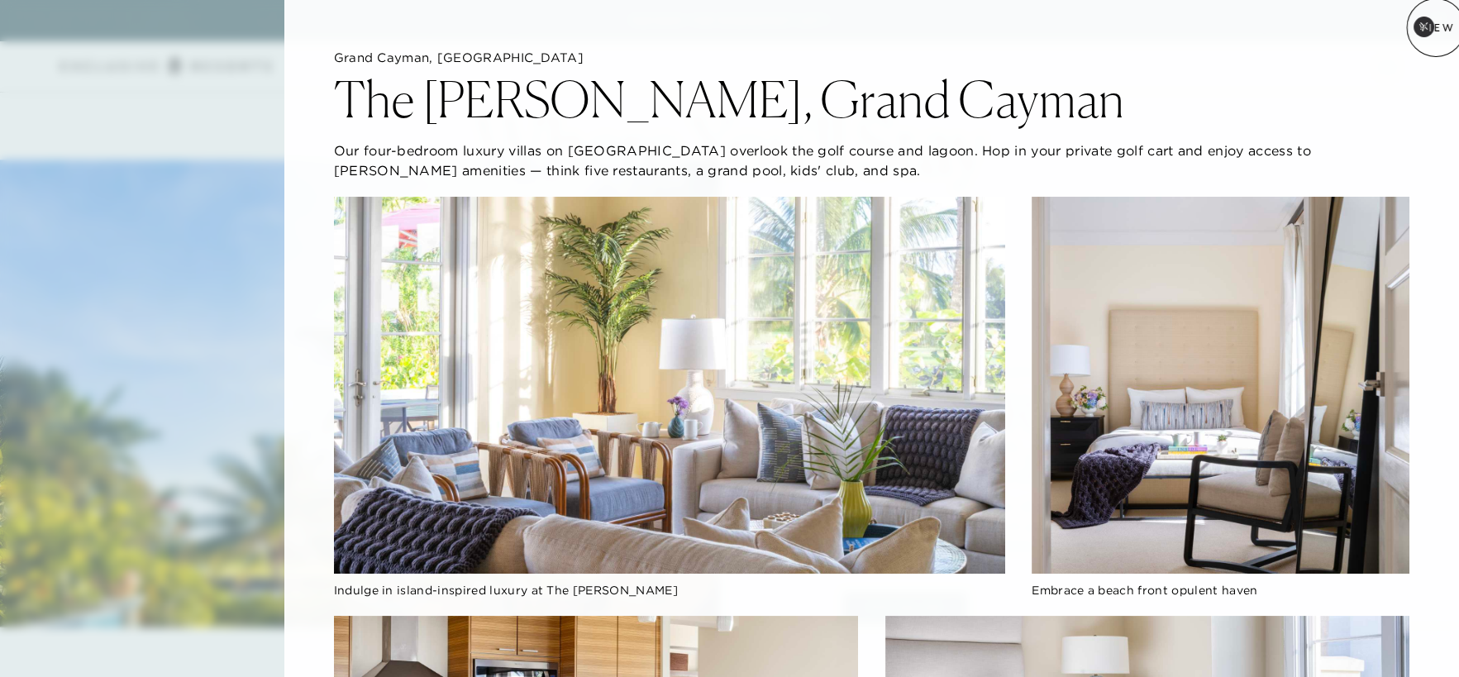
click at [1425, 31] on button "Close quickview" at bounding box center [1424, 27] width 21 height 21
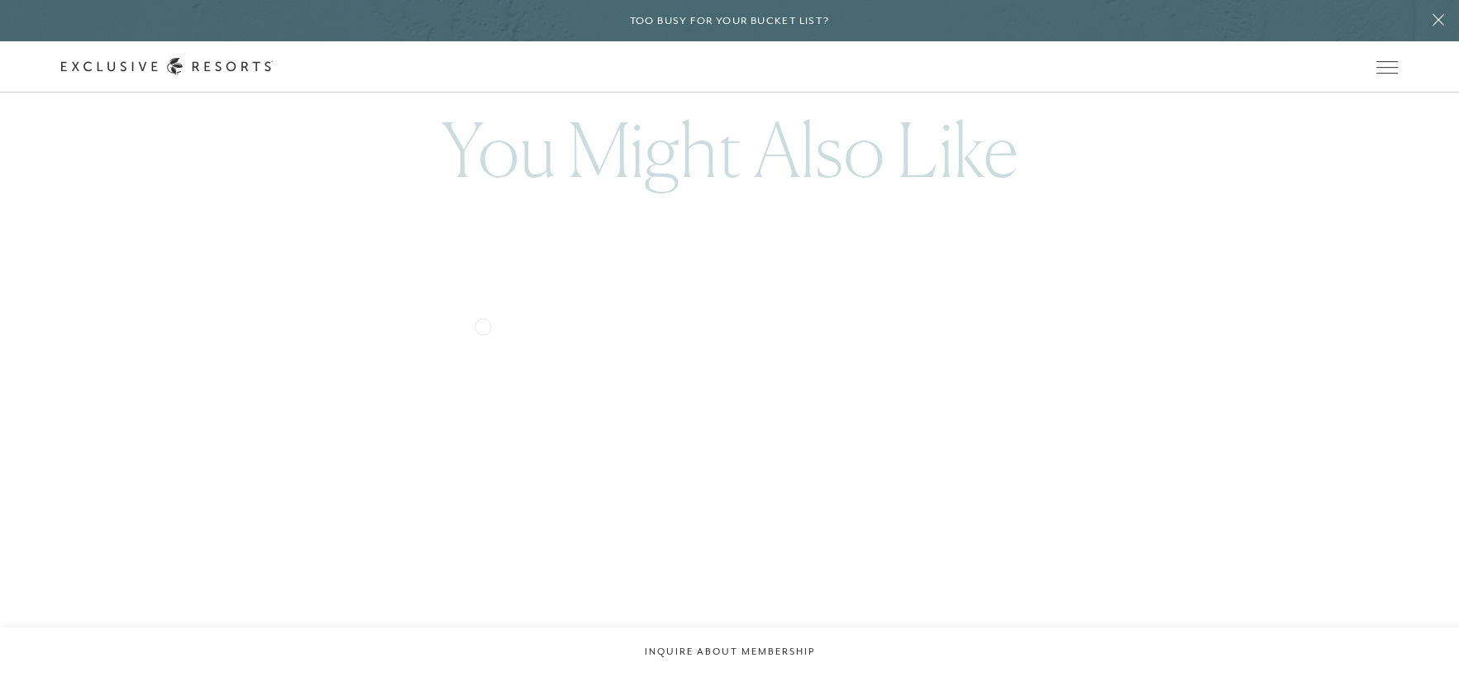
scroll to position [3224, 0]
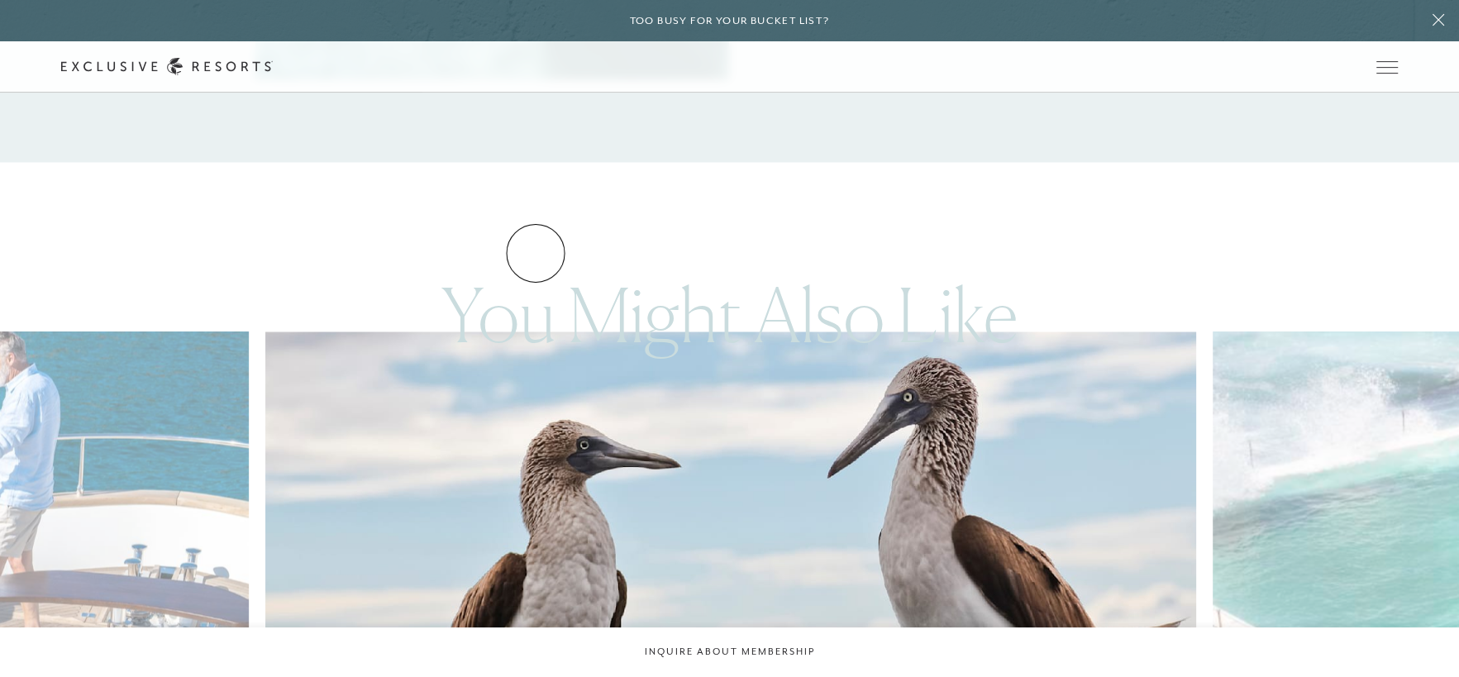
scroll to position [1653, 0]
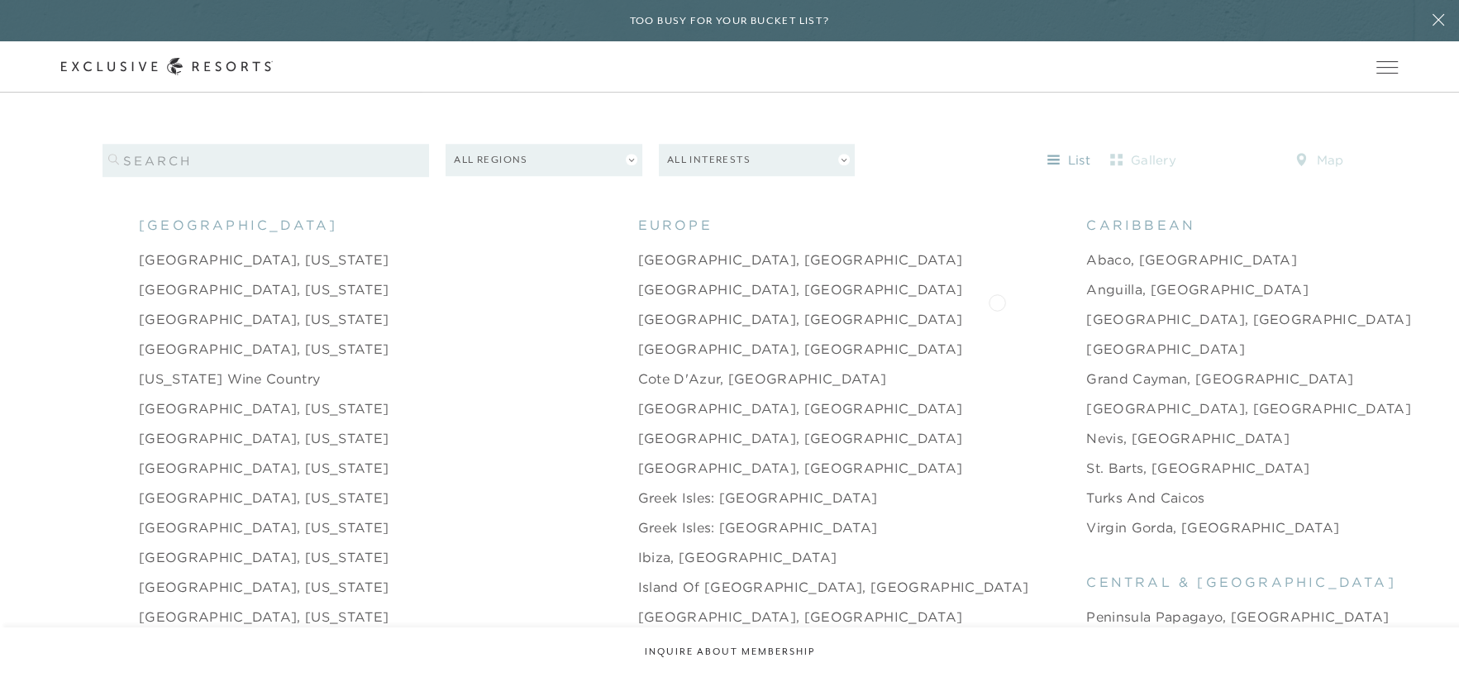
click at [1086, 309] on link "[GEOGRAPHIC_DATA], [GEOGRAPHIC_DATA]" at bounding box center [1248, 319] width 325 height 20
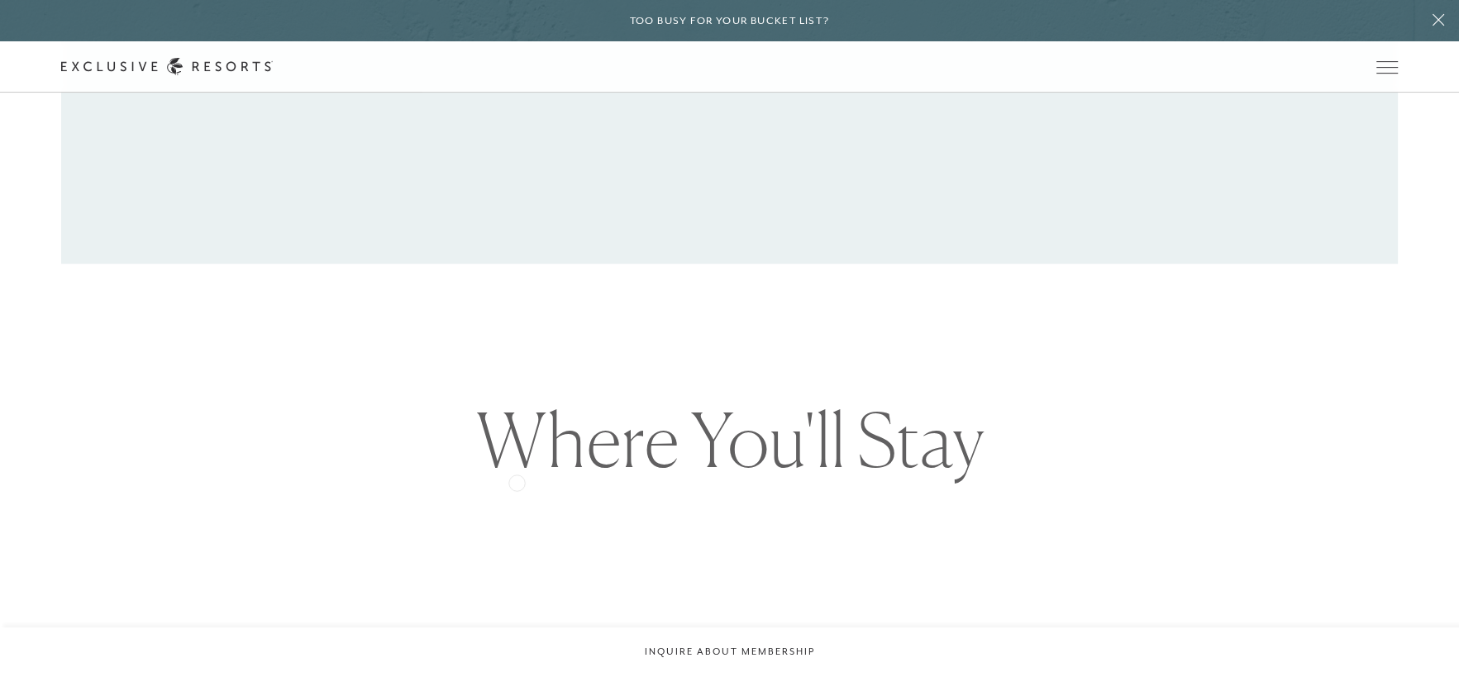
scroll to position [1653, 0]
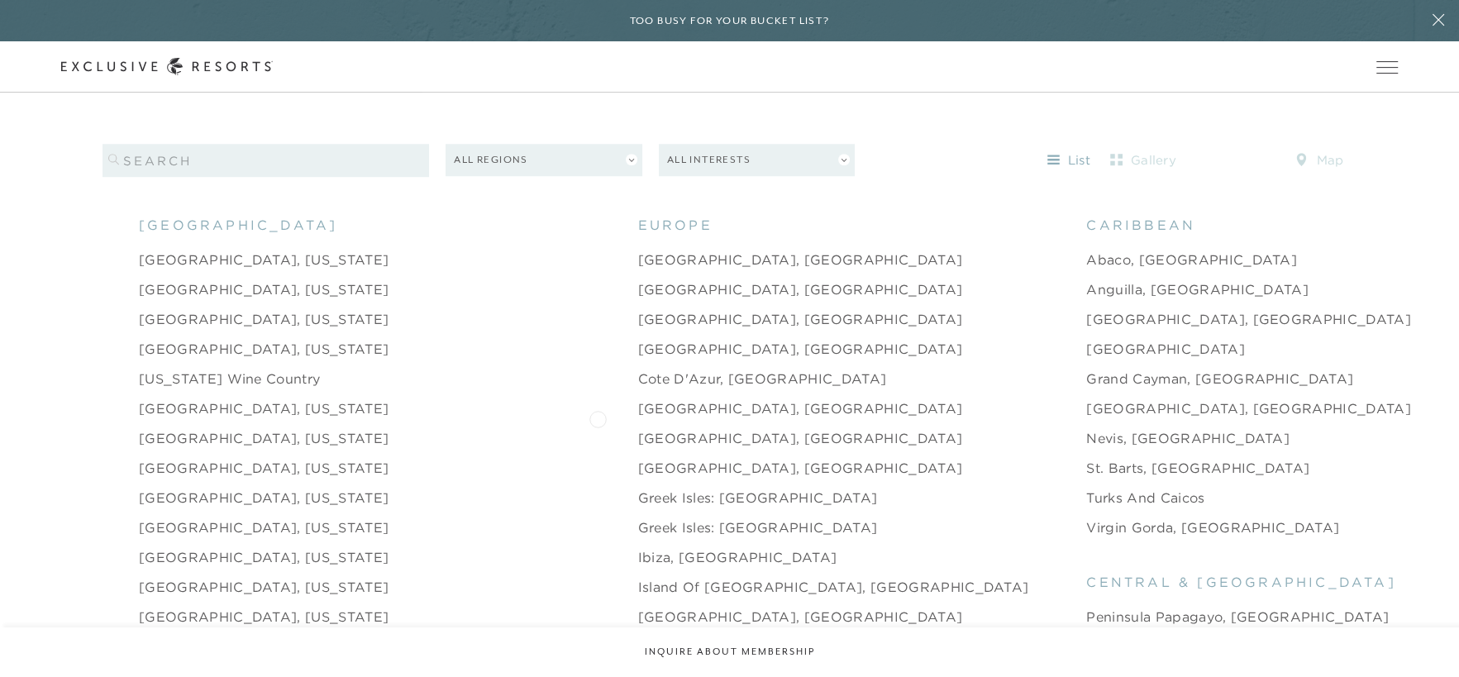
click at [638, 428] on link "Dubrovnik, Croatia" at bounding box center [800, 438] width 325 height 20
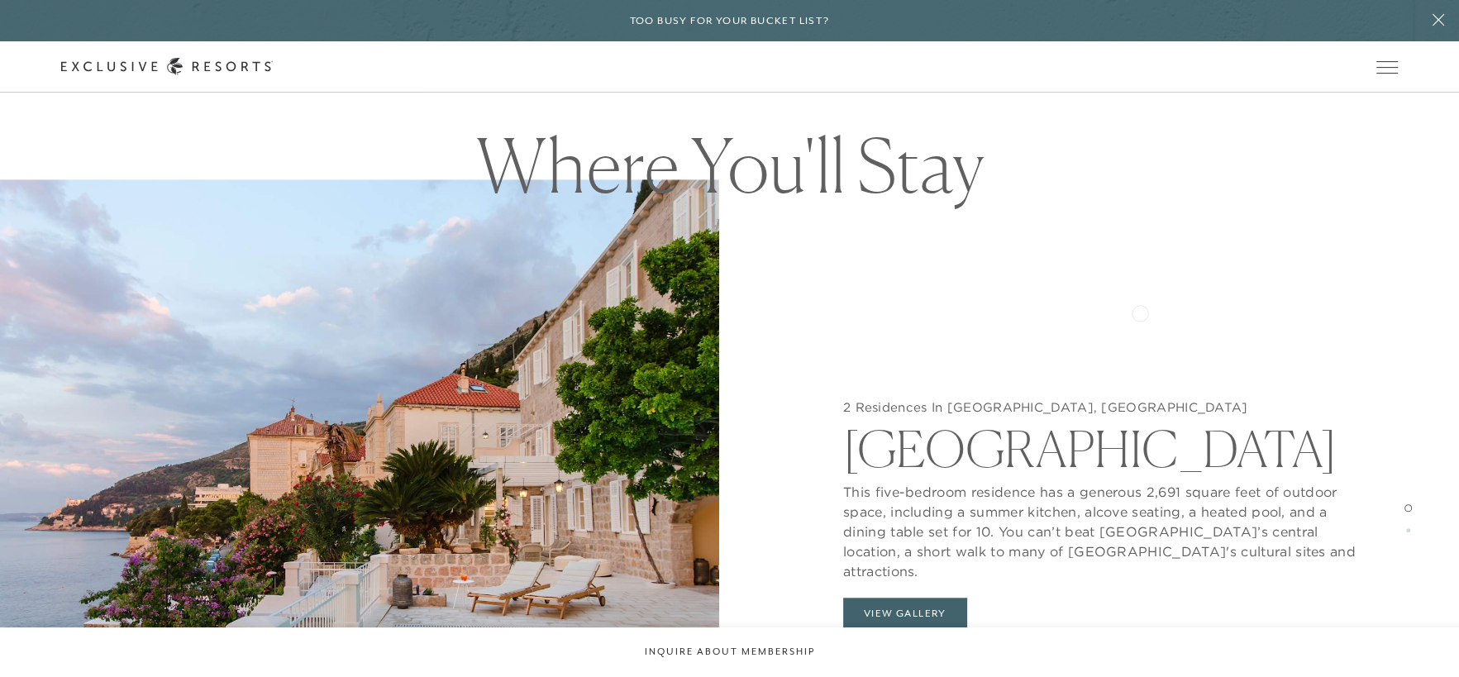
scroll to position [1653, 0]
